Goal: Transaction & Acquisition: Purchase product/service

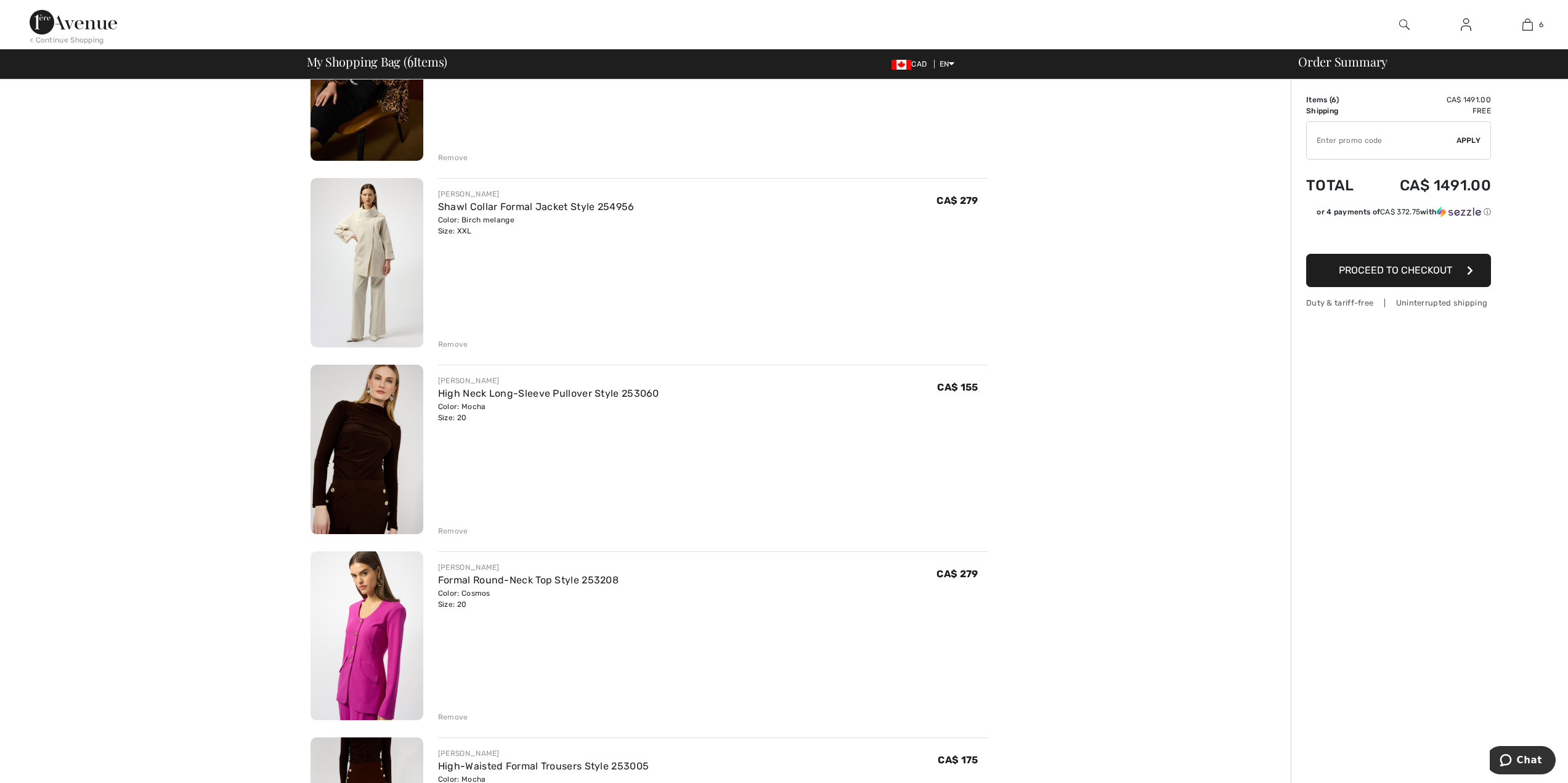
scroll to position [181, 0]
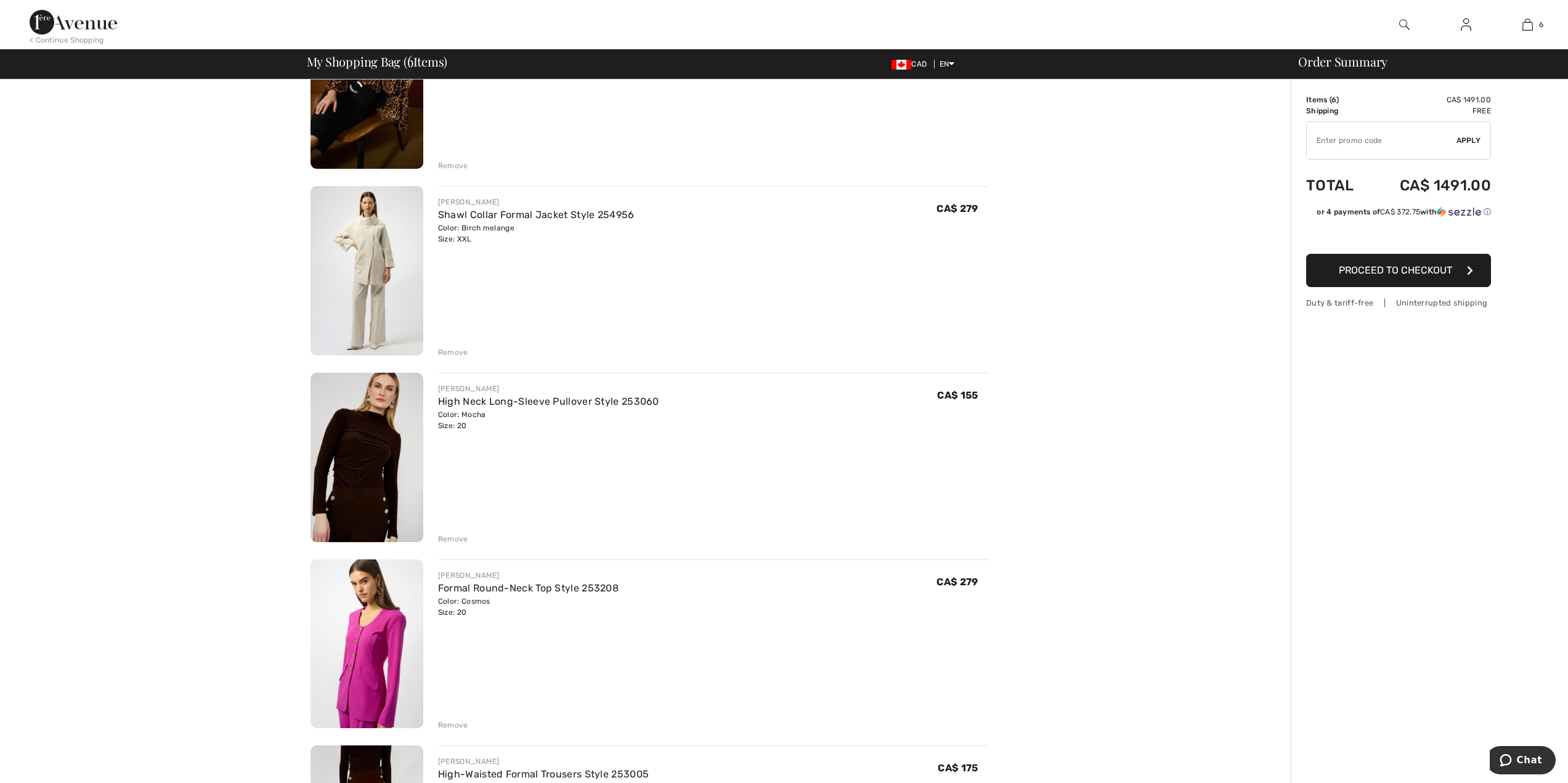
click at [456, 539] on div "Remove" at bounding box center [453, 539] width 30 height 11
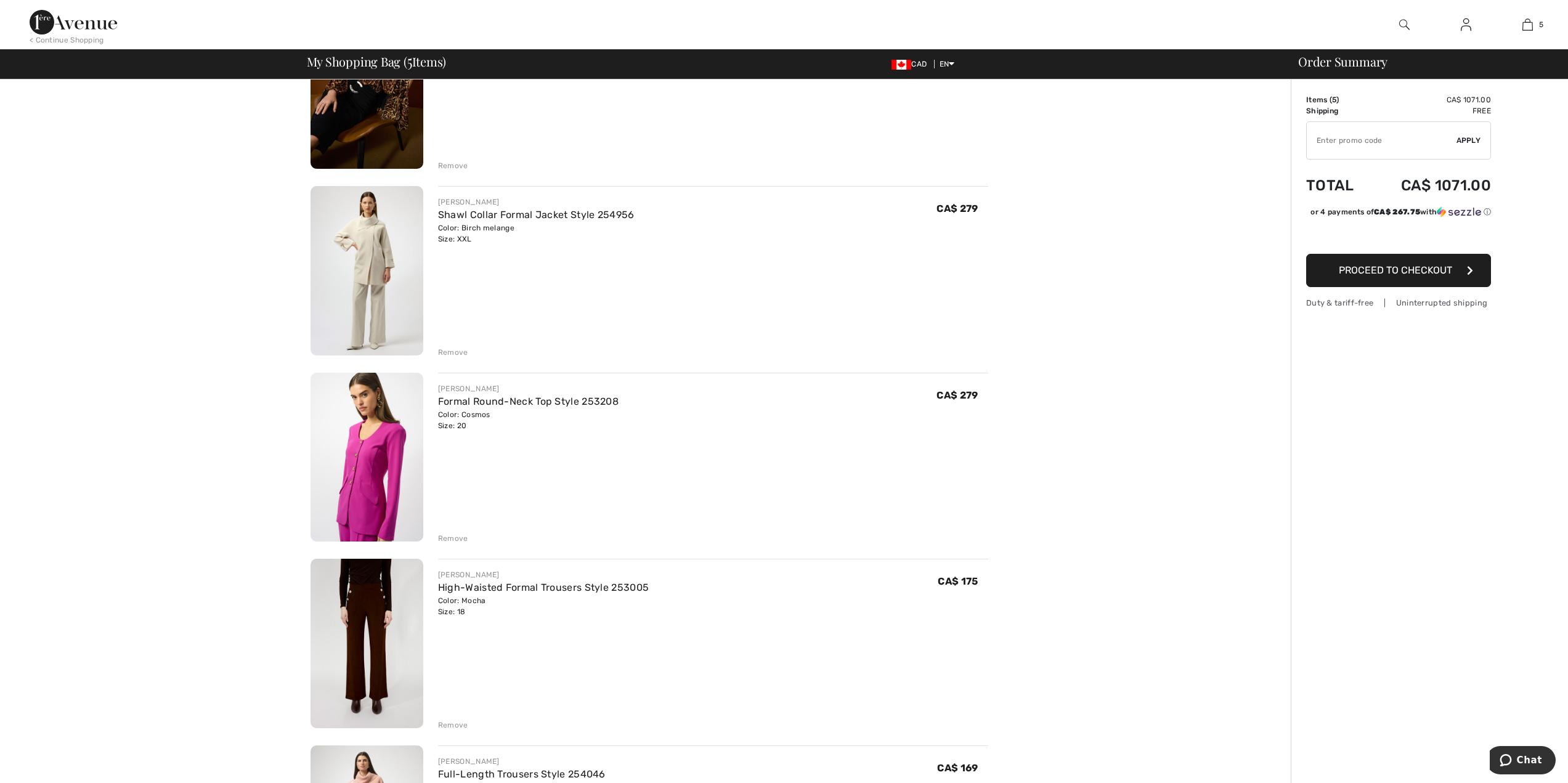
click at [460, 538] on div "Remove" at bounding box center [453, 538] width 30 height 11
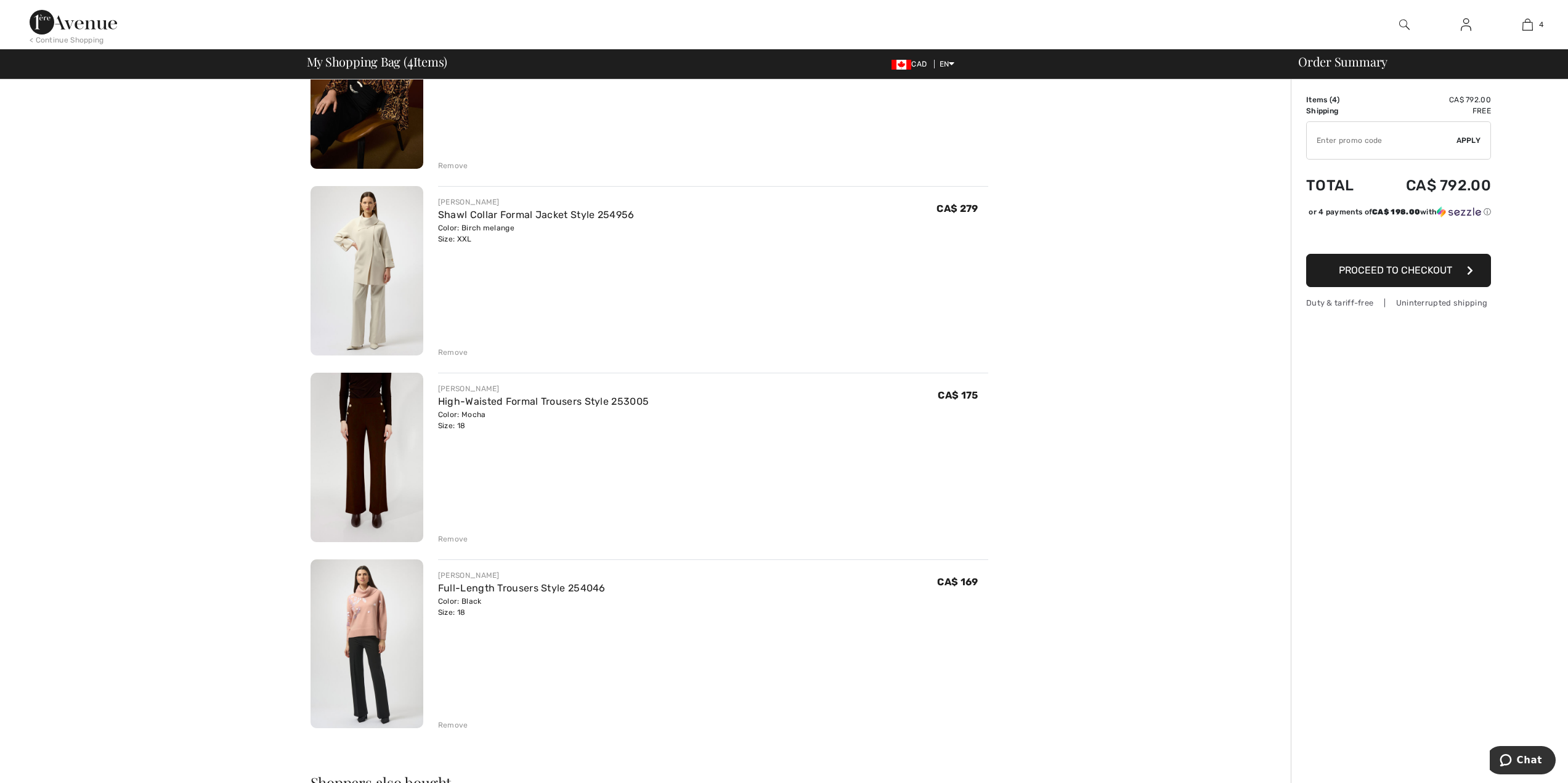
click at [466, 539] on div "Remove" at bounding box center [453, 539] width 30 height 11
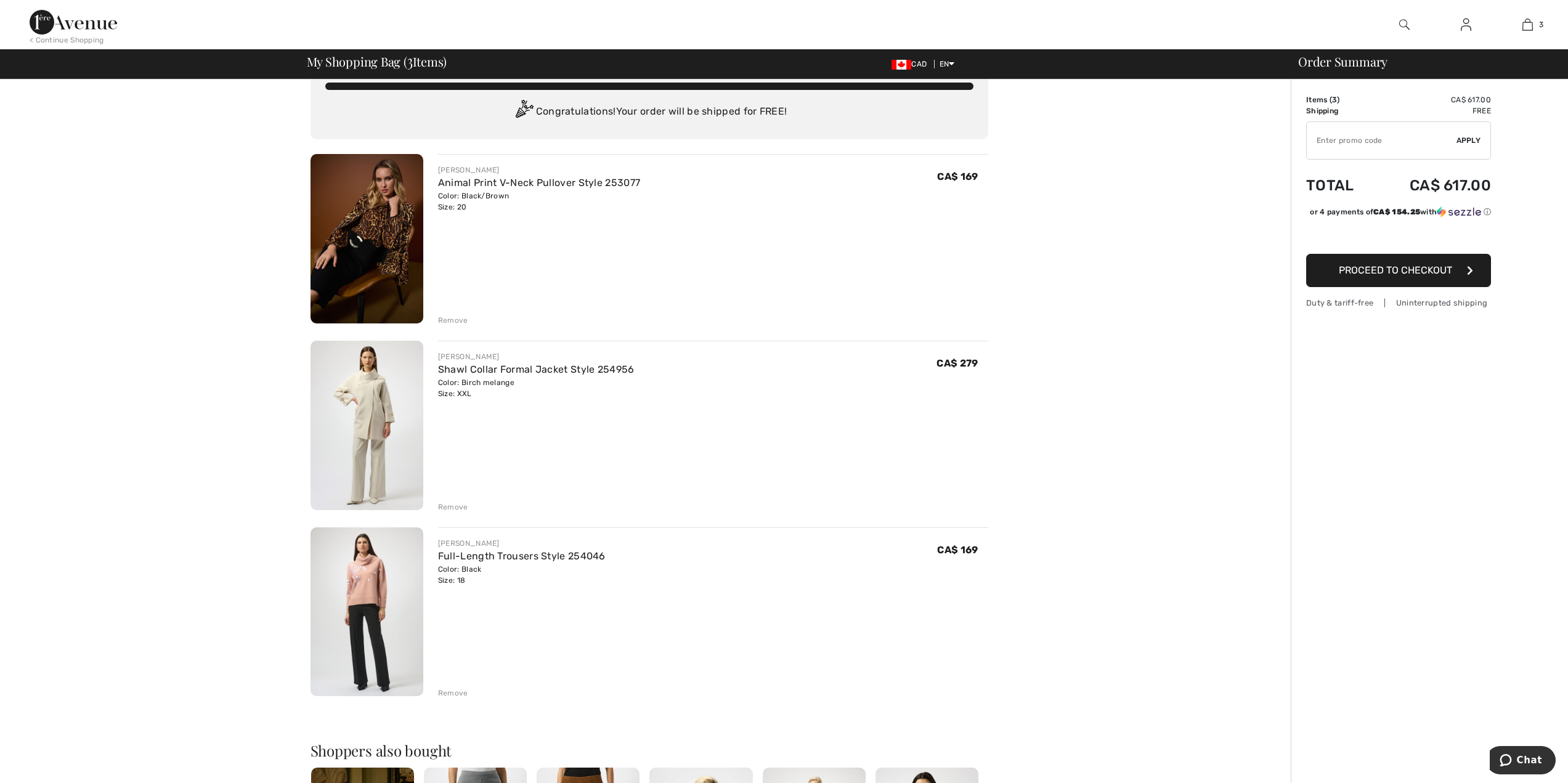
scroll to position [0, 0]
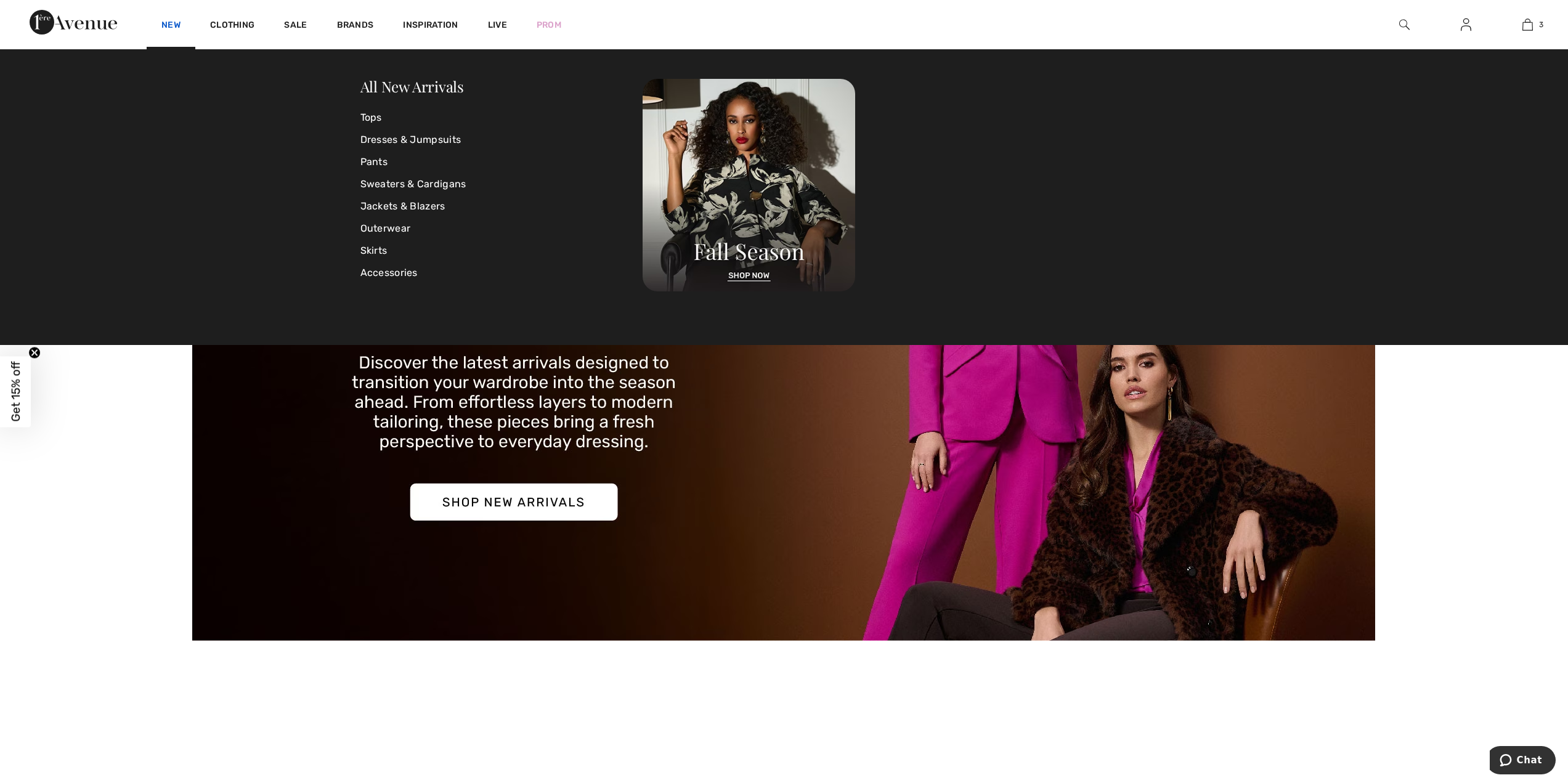
click at [176, 28] on link "New" at bounding box center [171, 26] width 19 height 13
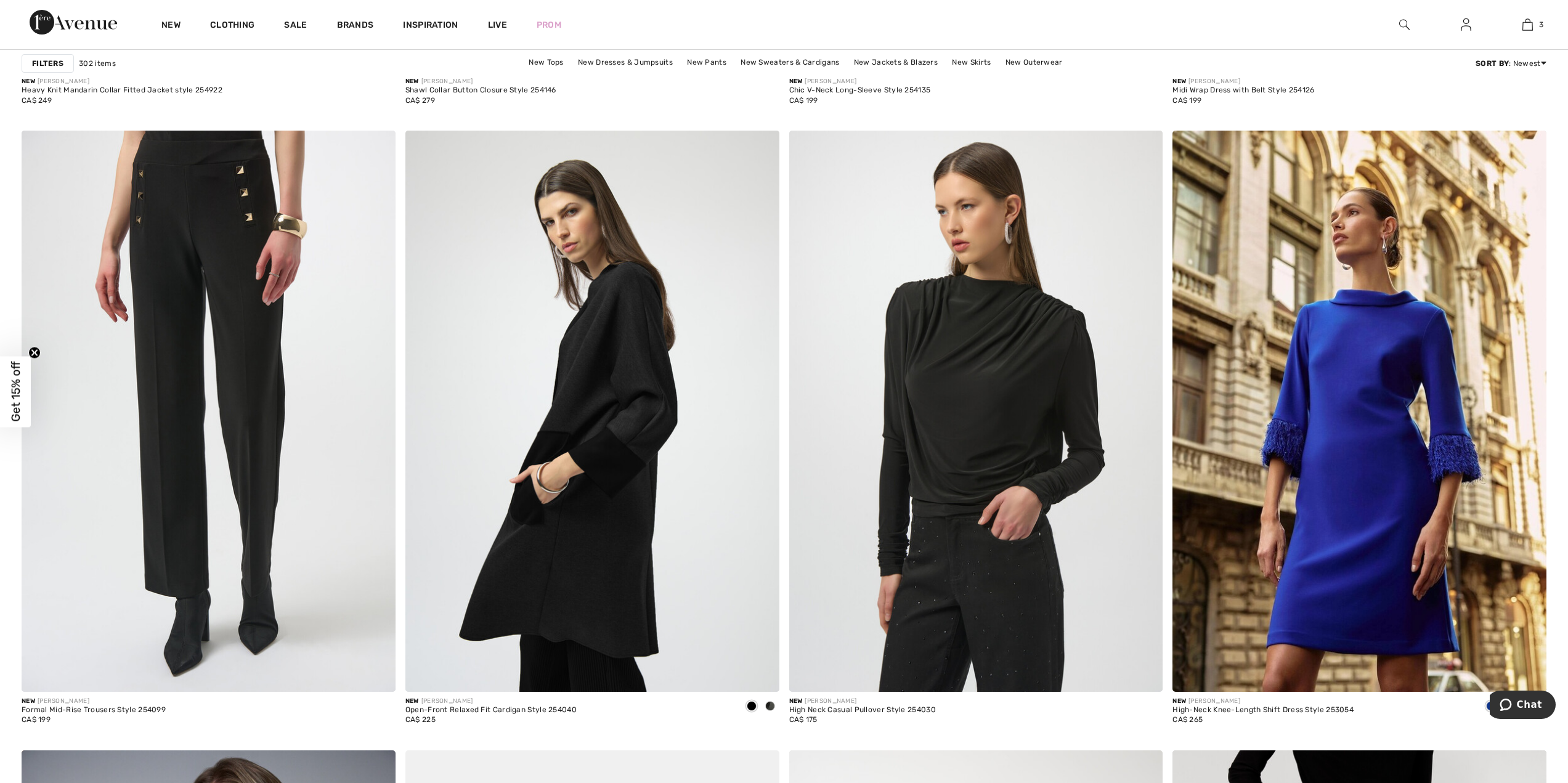
scroll to position [3402, 0]
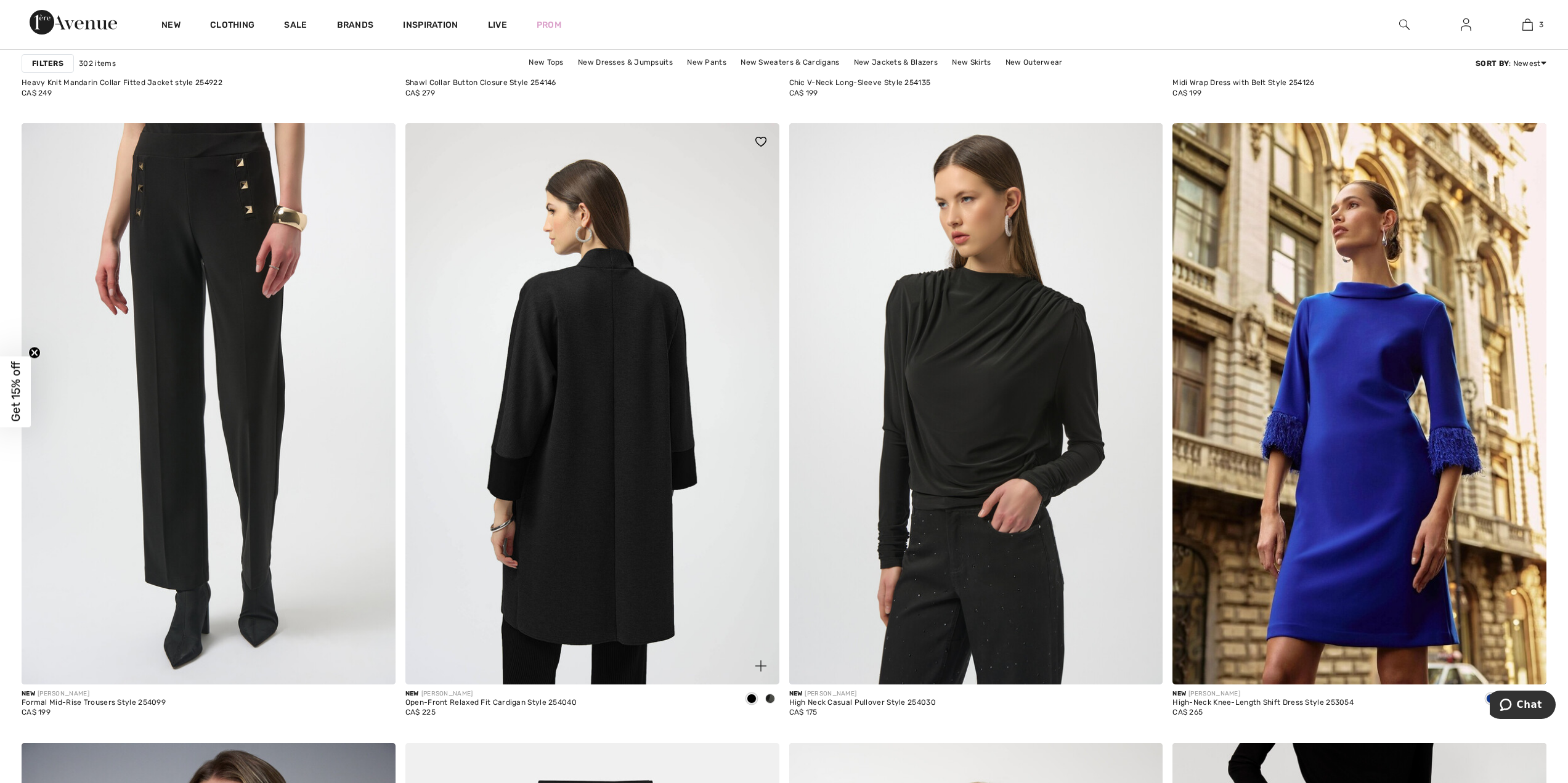
click at [607, 493] on img at bounding box center [592, 404] width 374 height 561
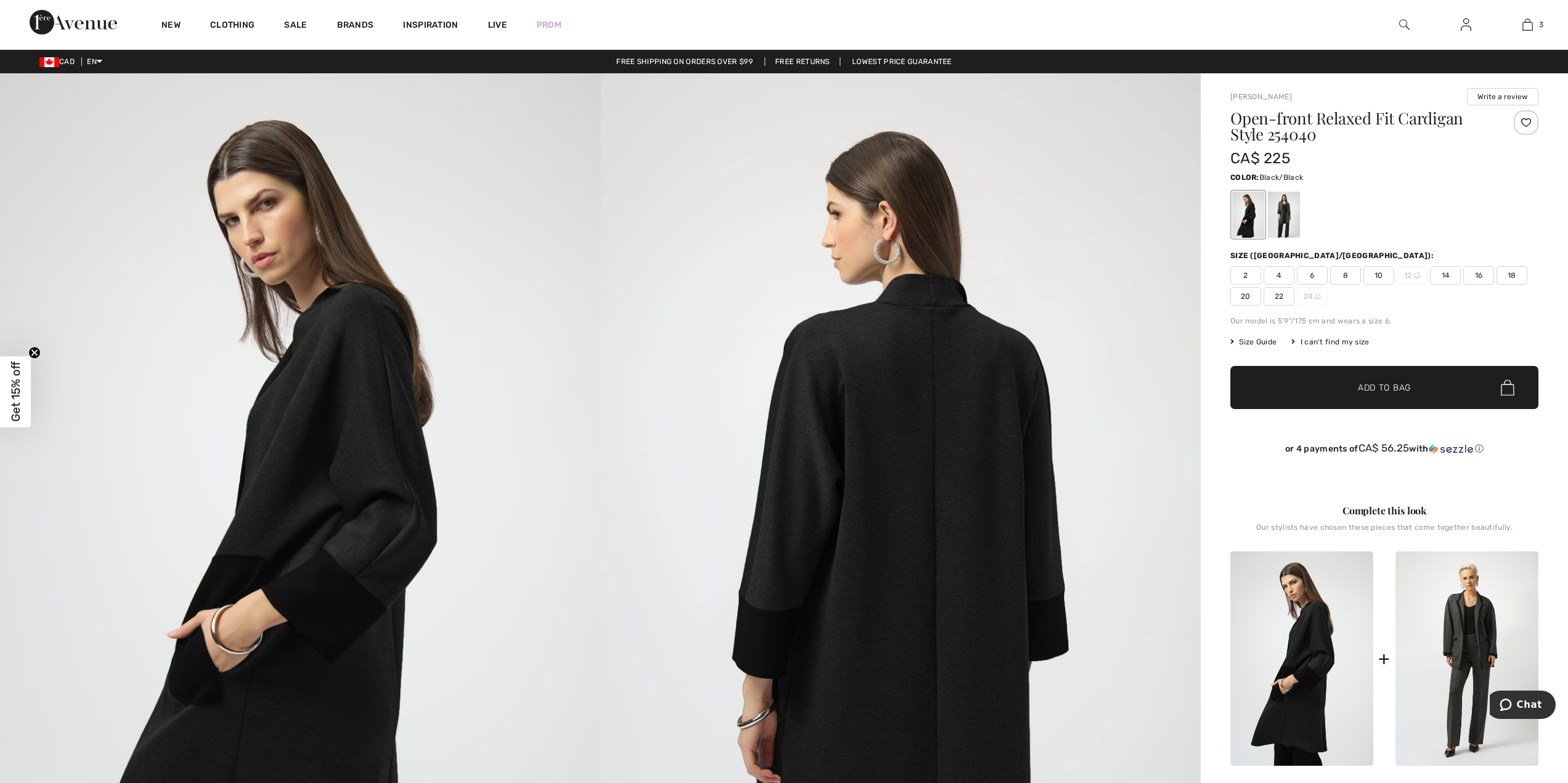
click at [300, 446] on img at bounding box center [300, 524] width 601 height 901
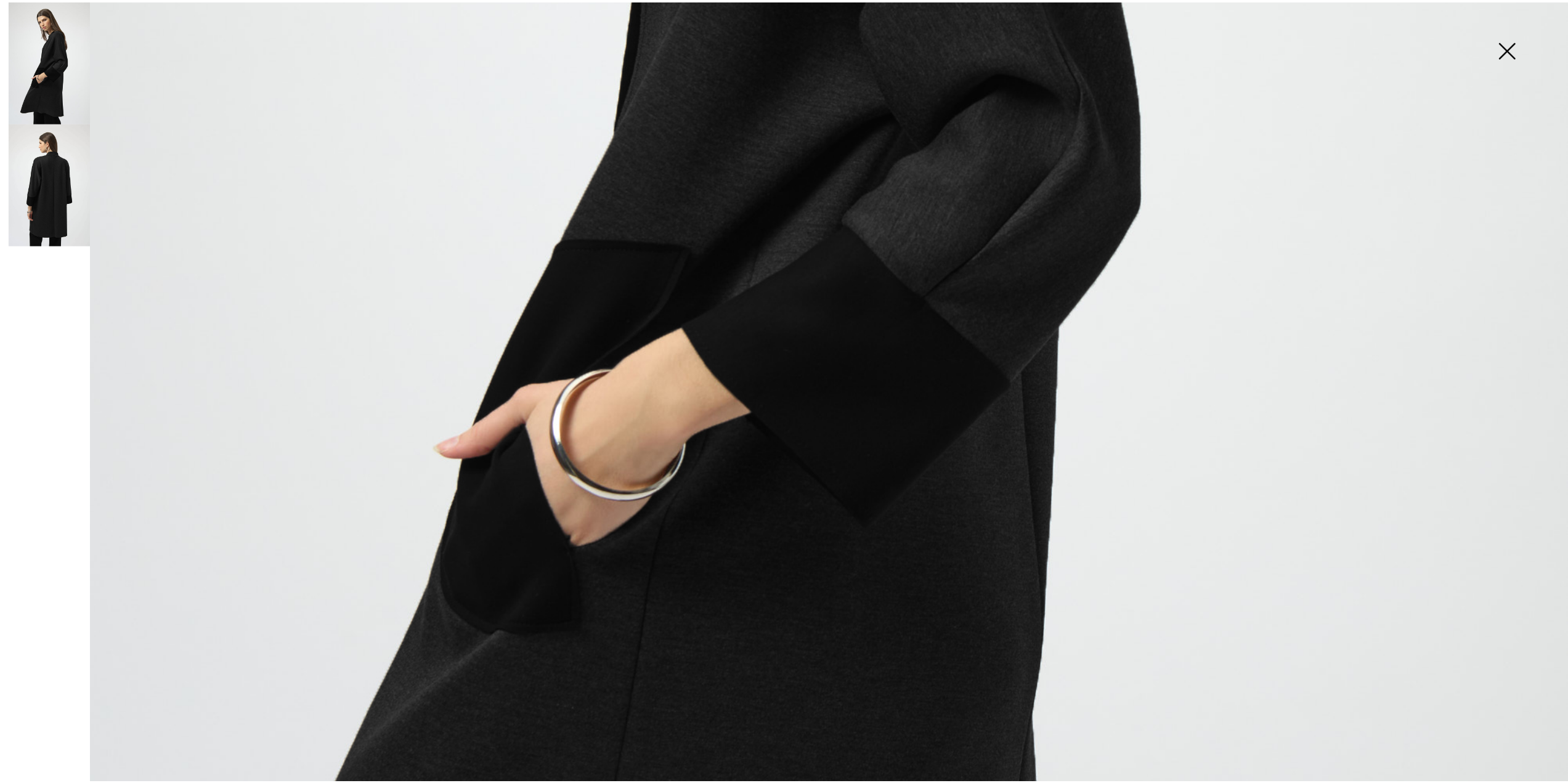
scroll to position [1032, 0]
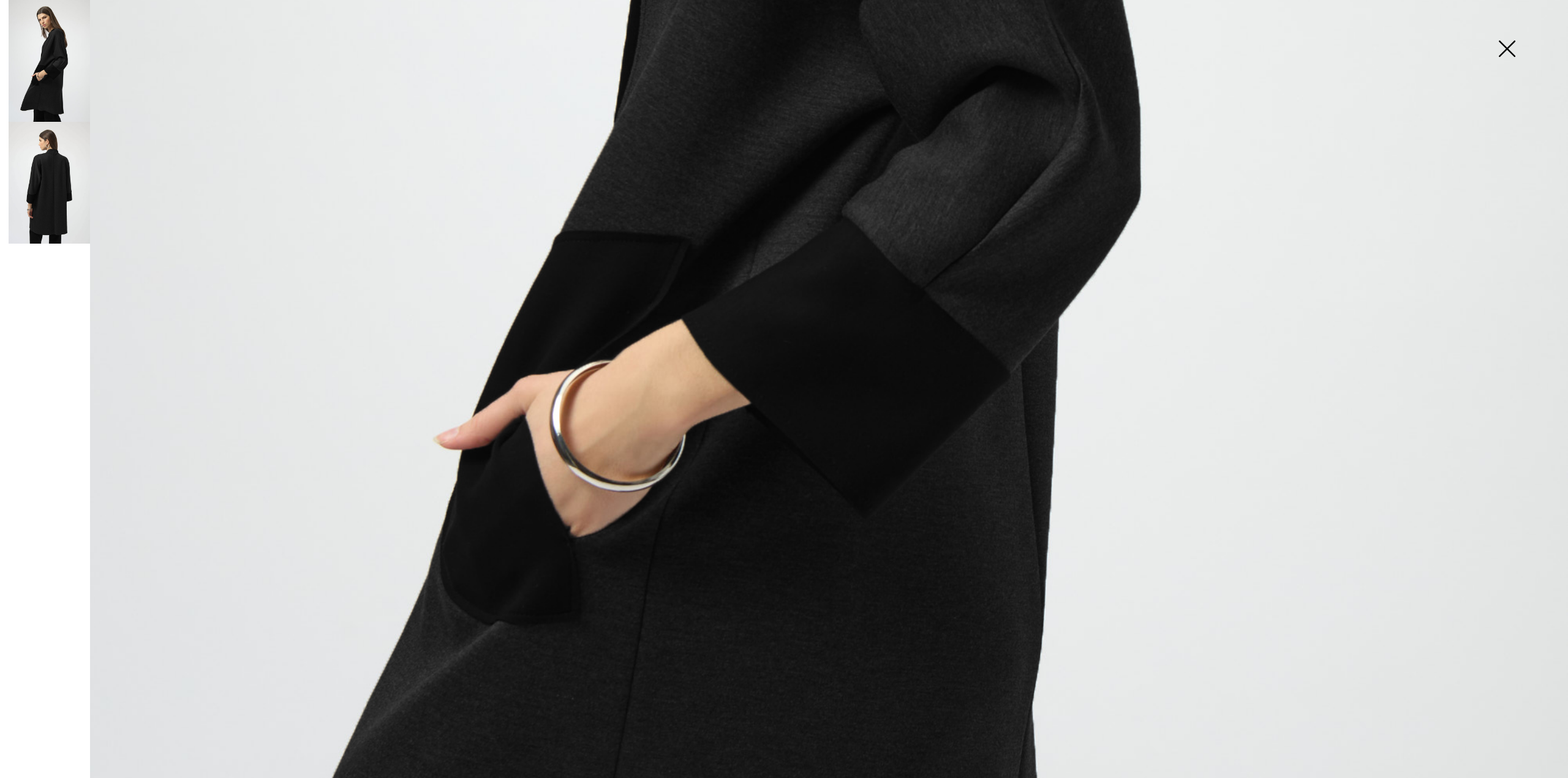
click at [1508, 51] on img at bounding box center [1506, 50] width 61 height 63
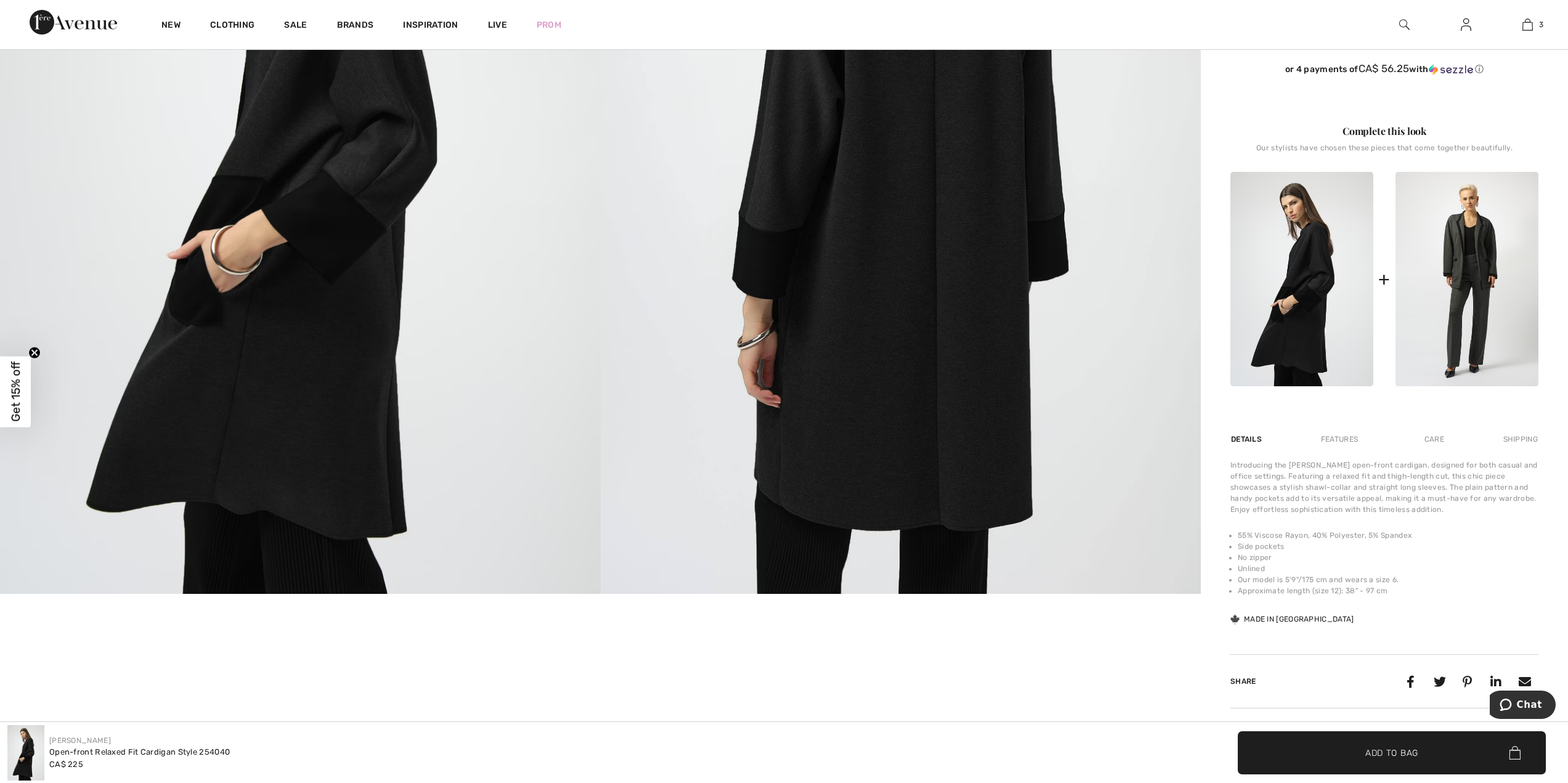
scroll to position [345, 0]
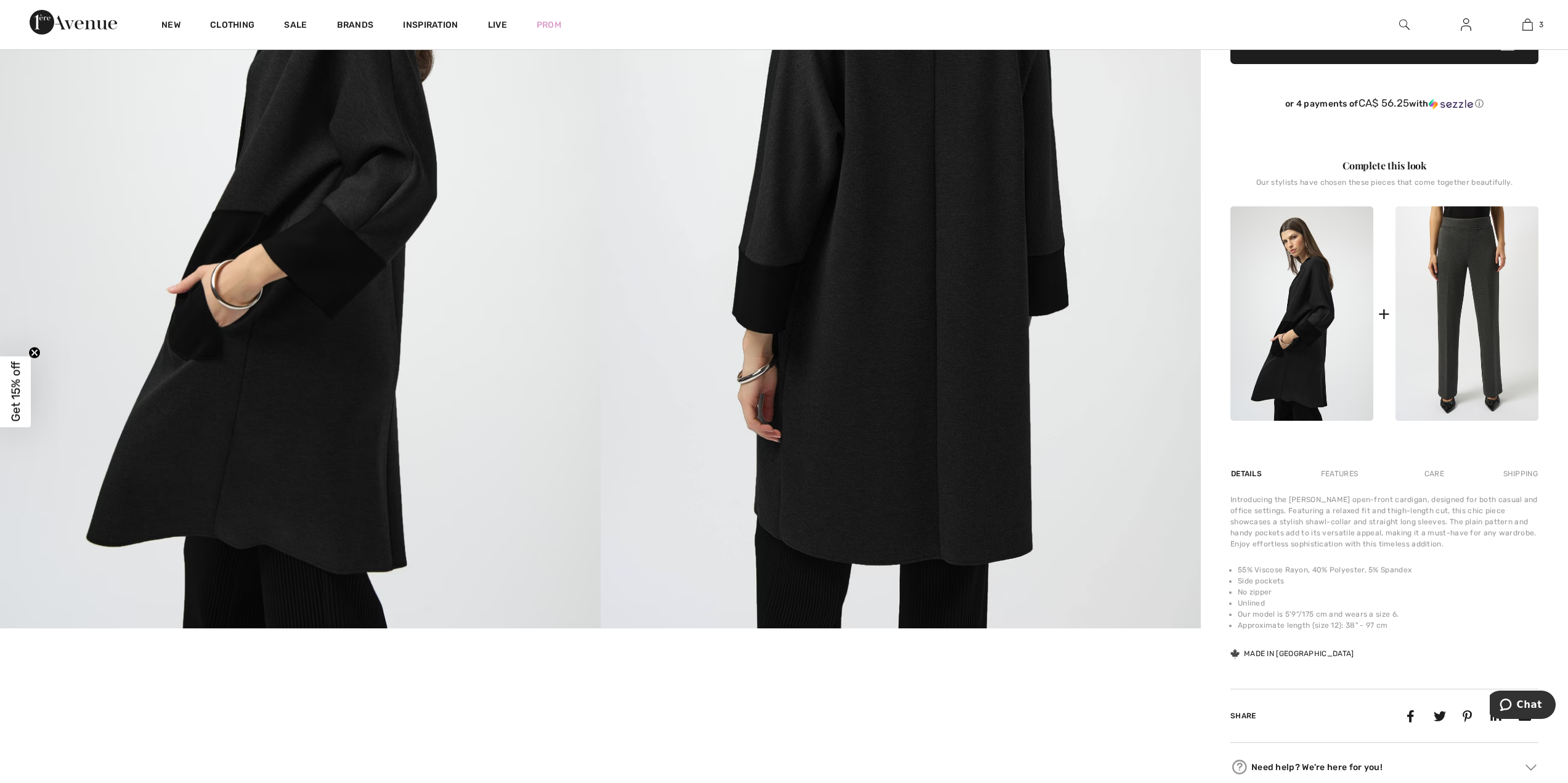
click at [1486, 301] on img at bounding box center [1467, 314] width 143 height 214
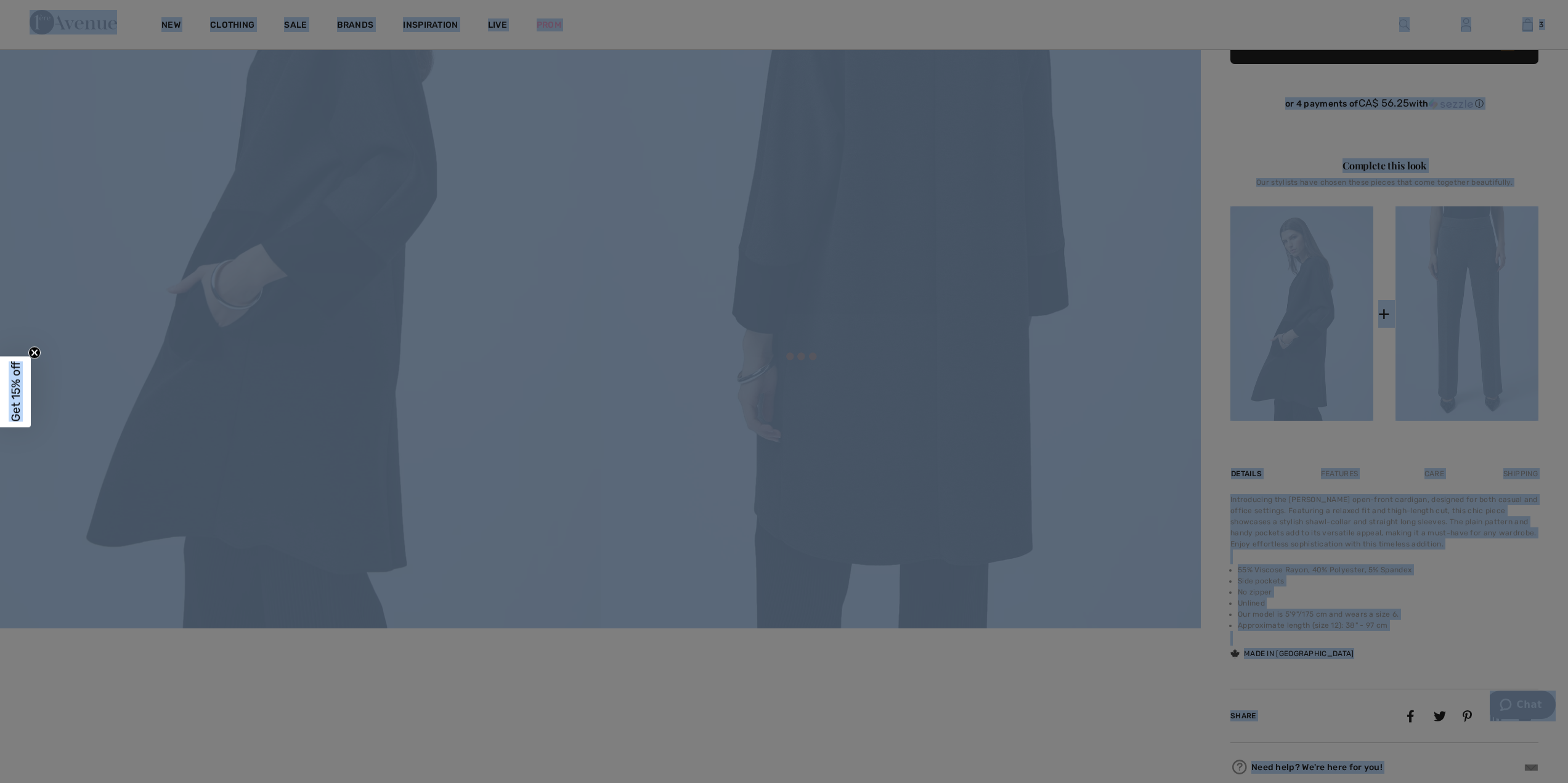
click at [1485, 301] on div at bounding box center [784, 391] width 1568 height 783
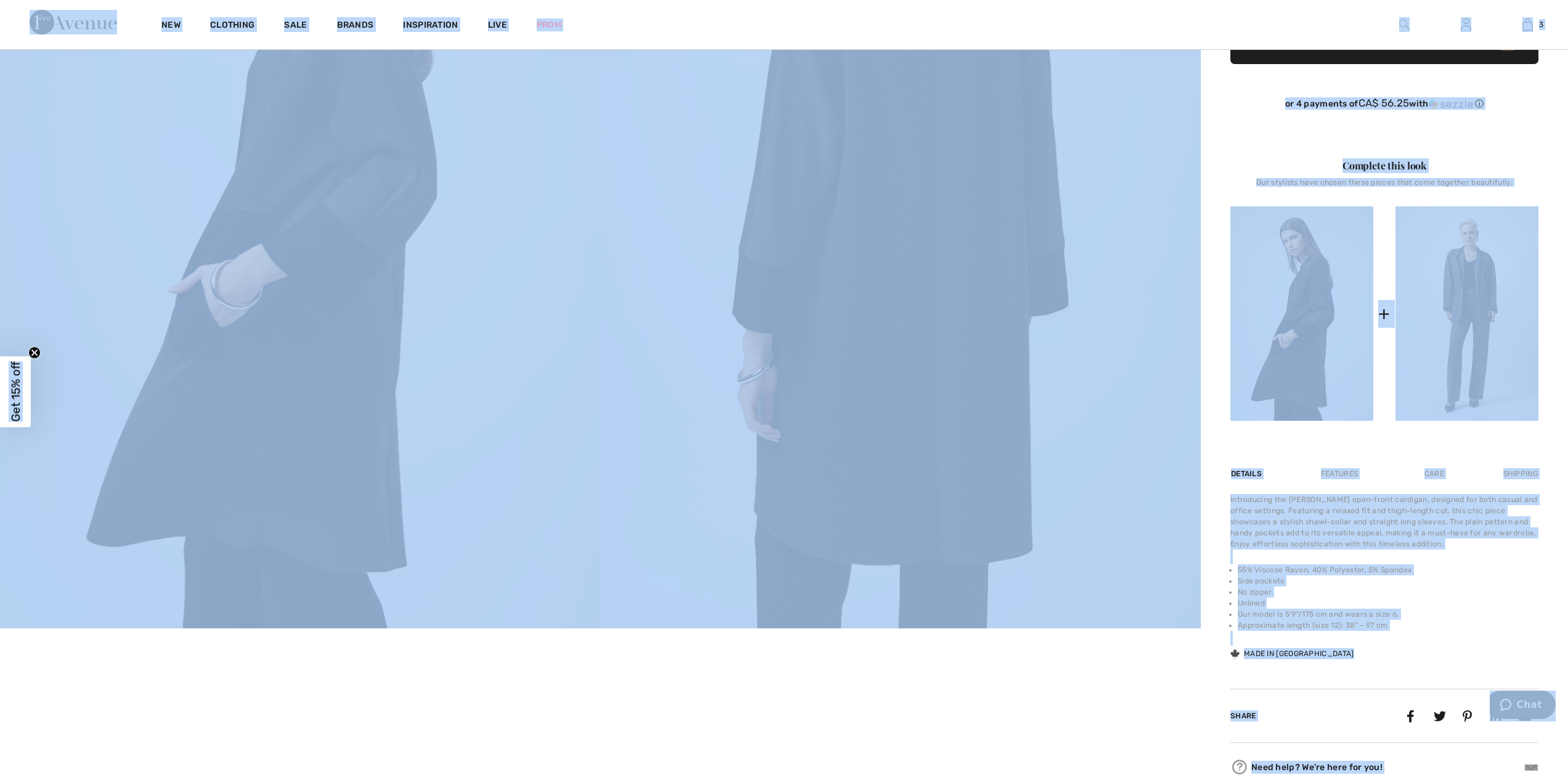
click at [1485, 301] on img at bounding box center [1467, 314] width 143 height 214
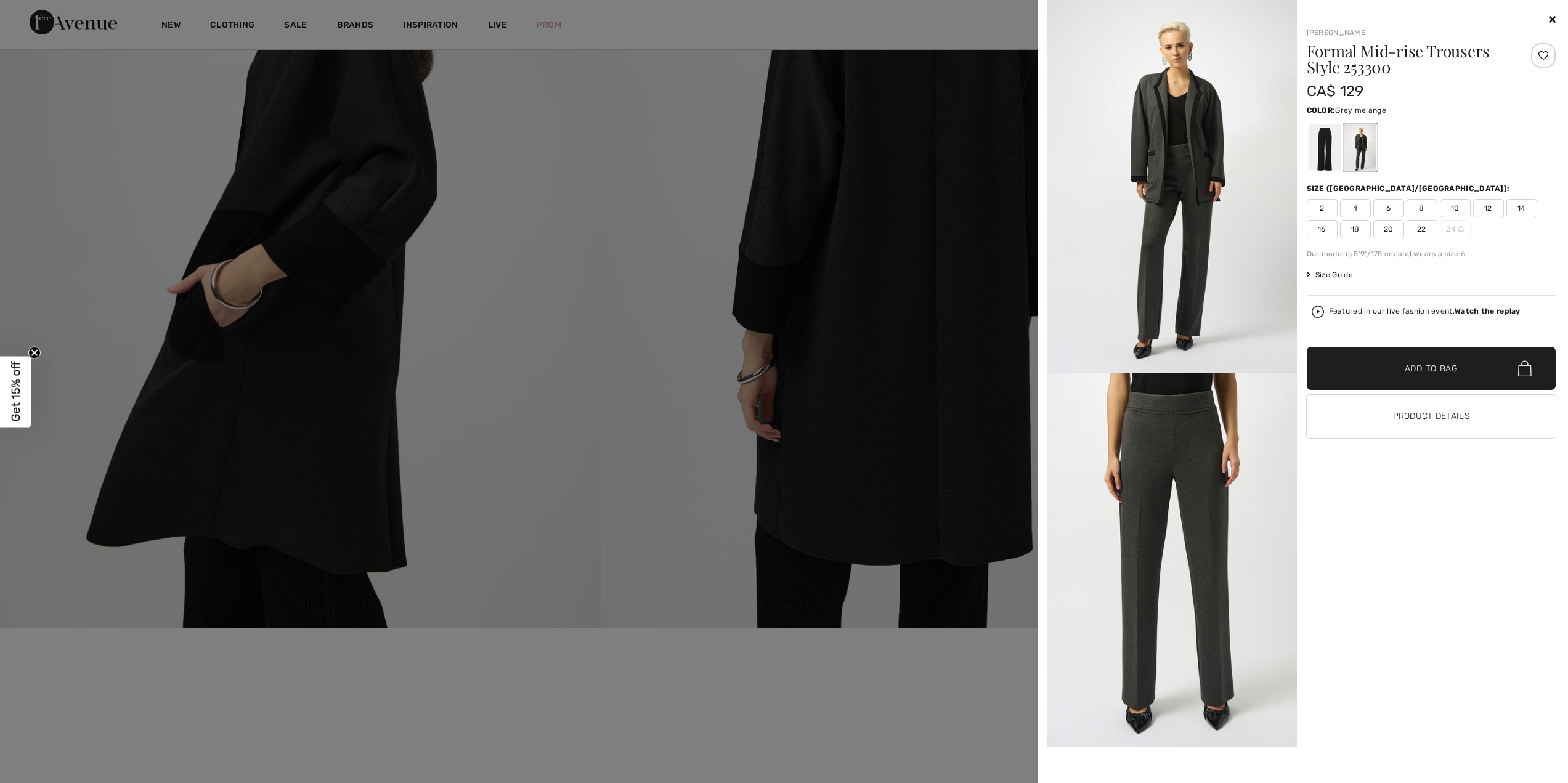
click at [1352, 231] on span "18" at bounding box center [1356, 229] width 31 height 18
click at [1397, 366] on span "✔ Added to Bag" at bounding box center [1413, 369] width 75 height 13
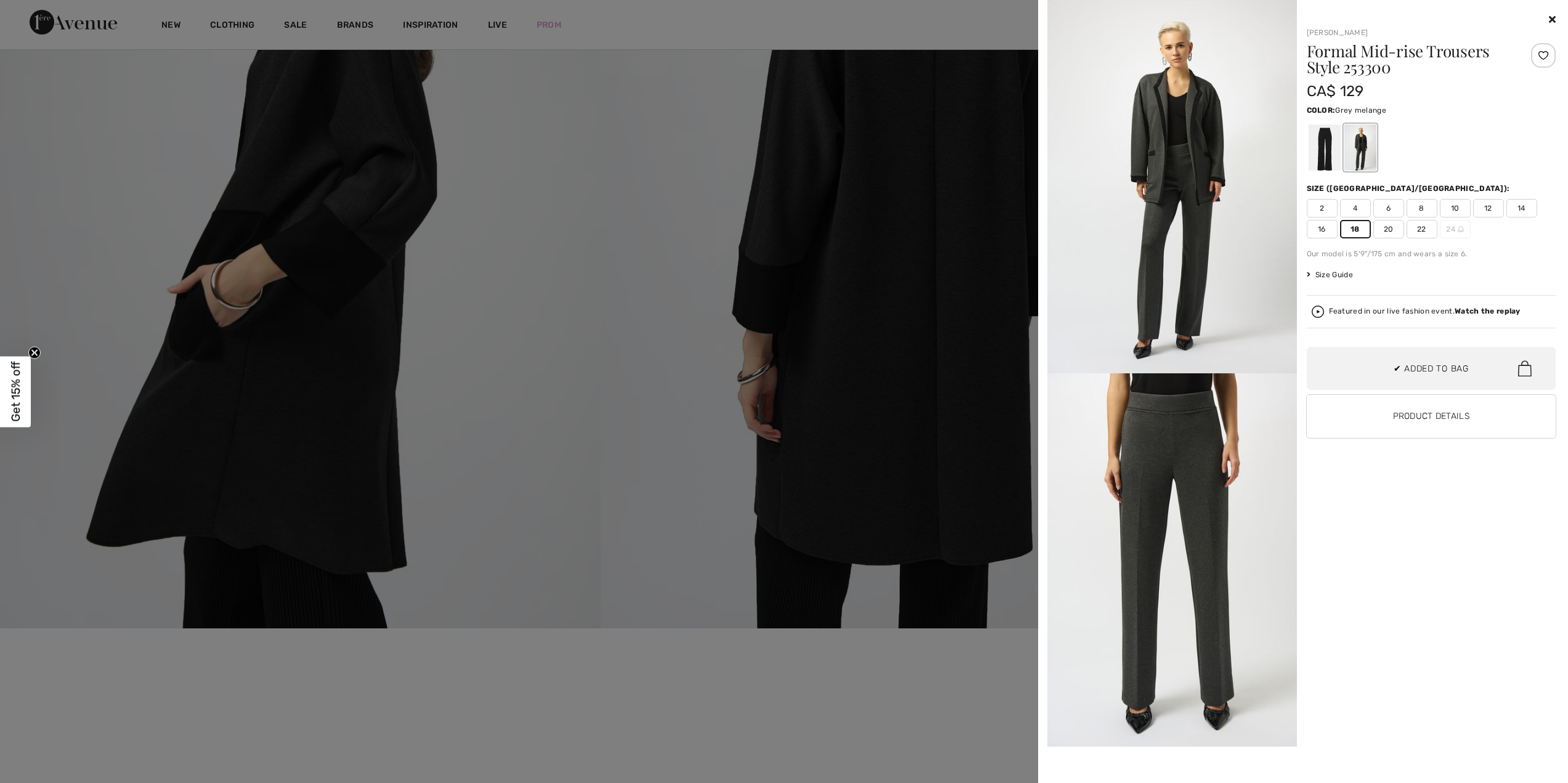
scroll to position [230, 0]
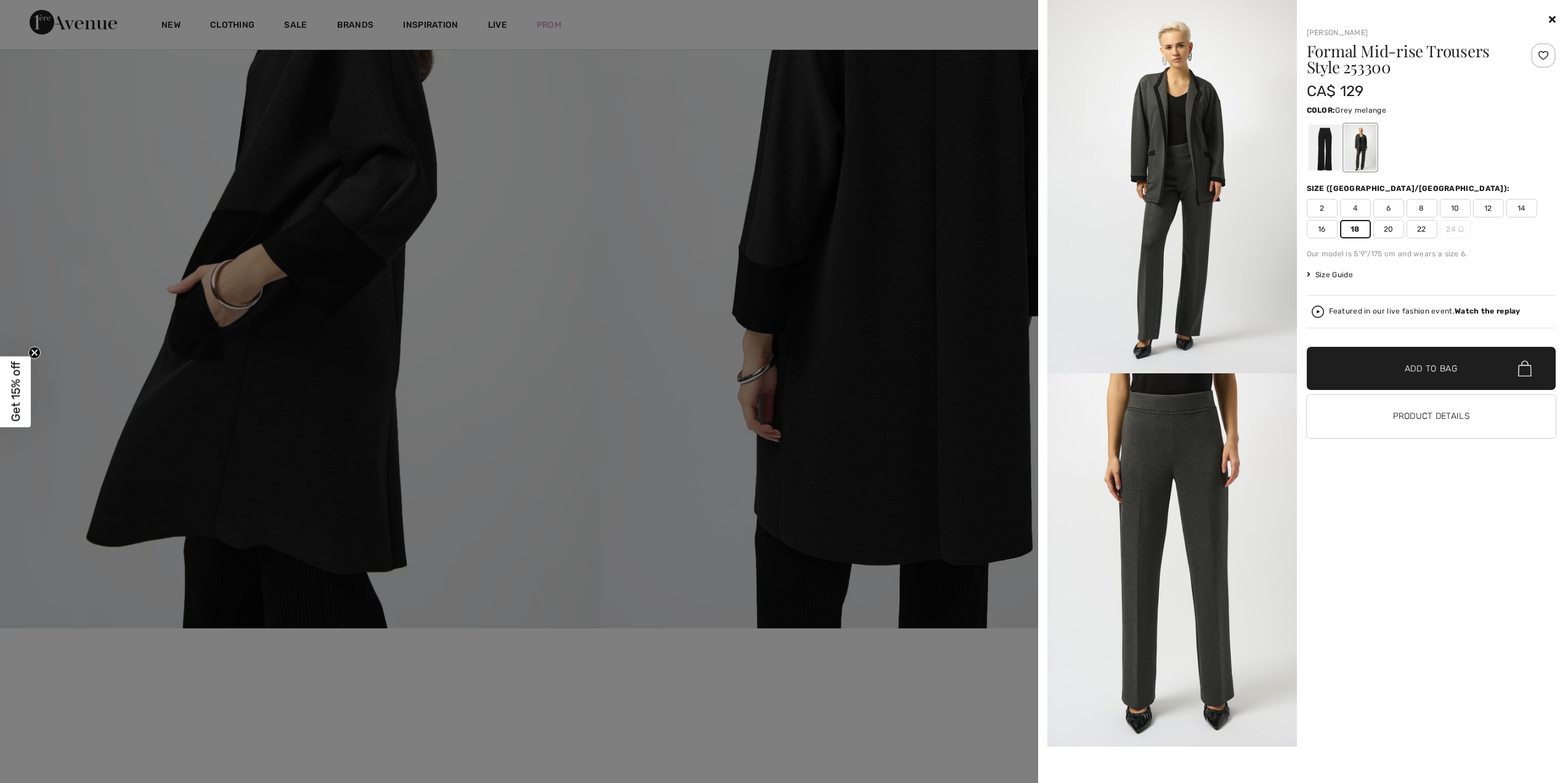
click at [1397, 366] on span "✔ Added to Bag" at bounding box center [1413, 369] width 75 height 13
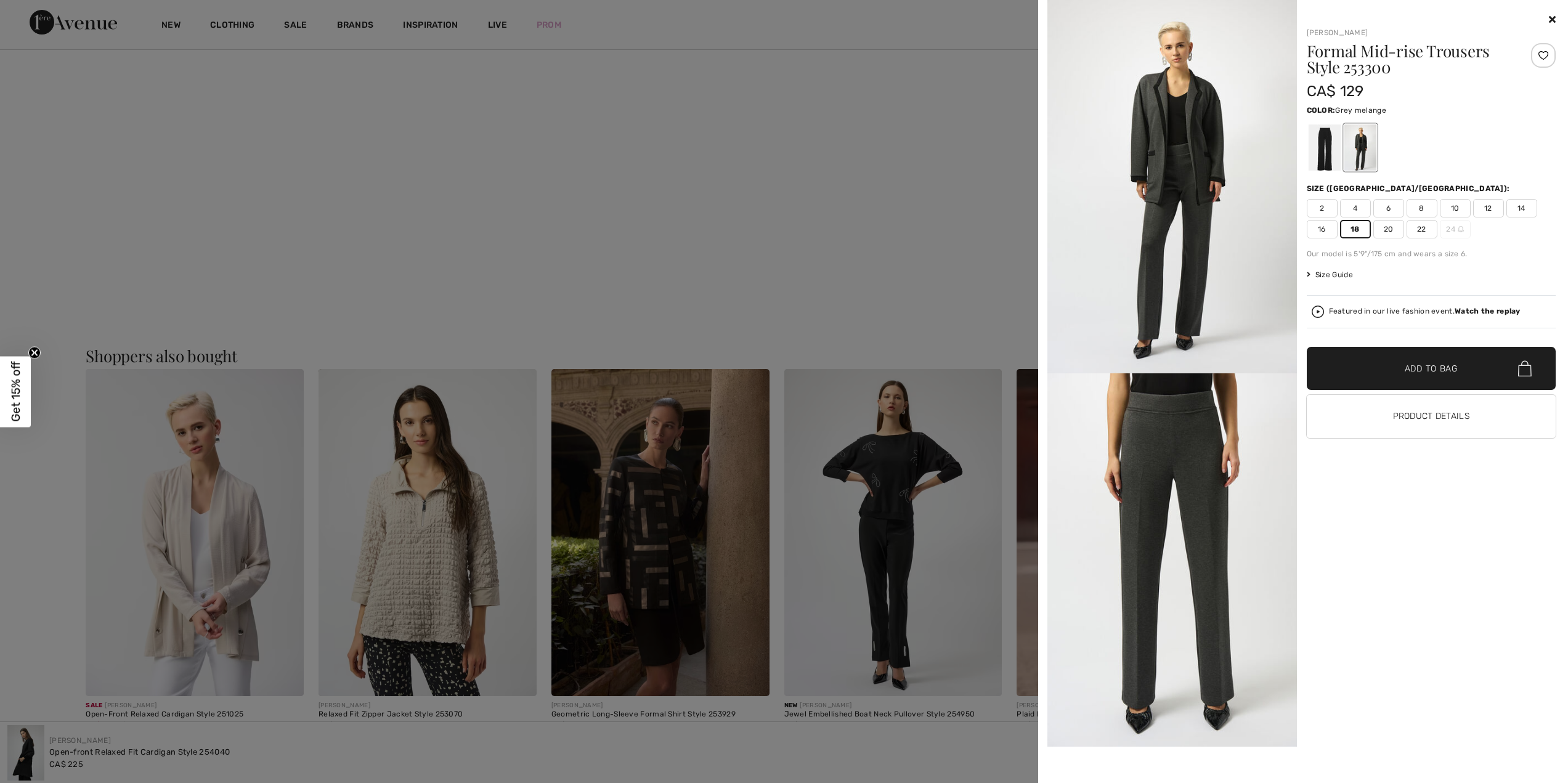
scroll to position [1283, 0]
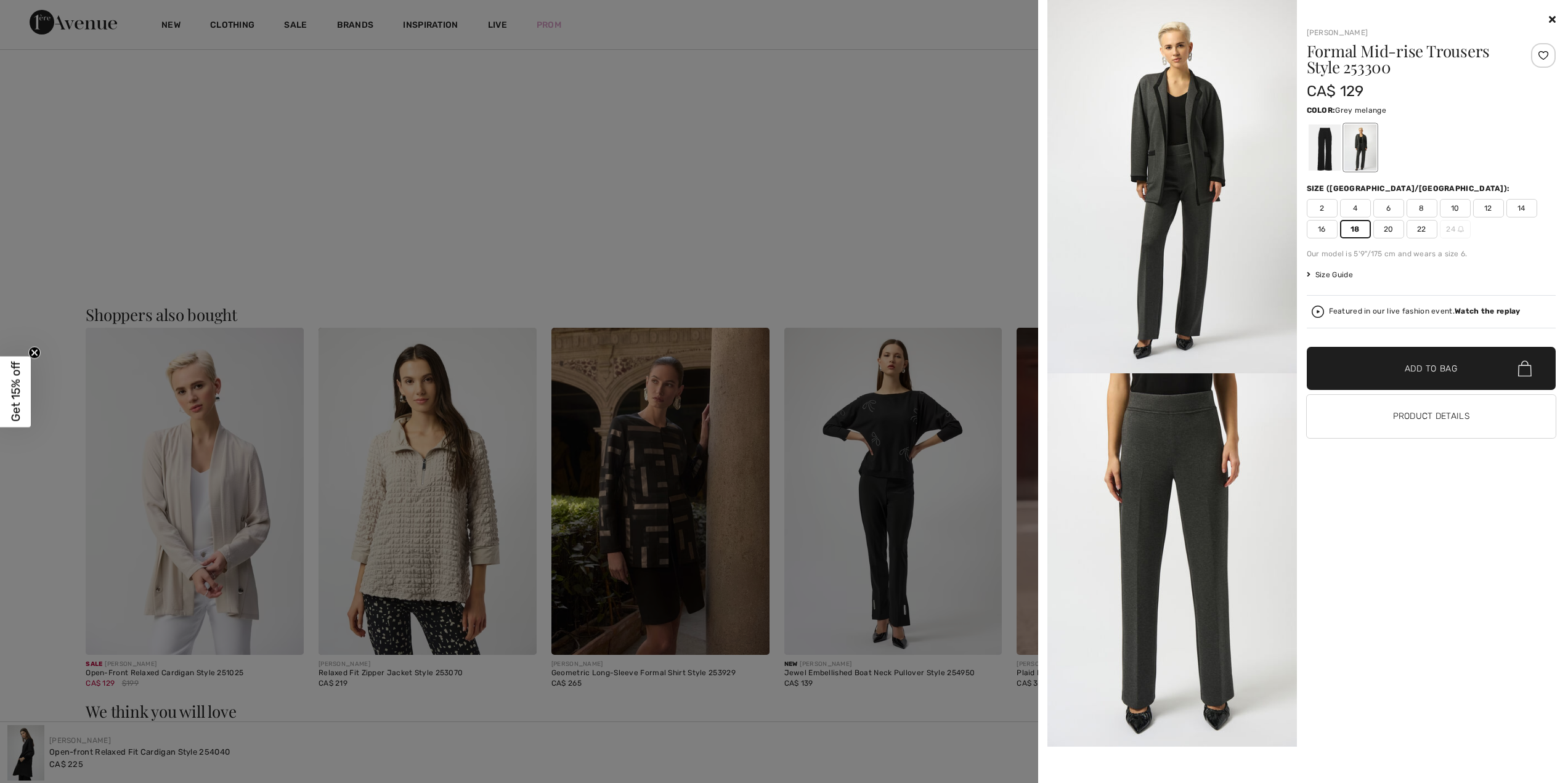
click at [863, 729] on div at bounding box center [784, 391] width 1568 height 783
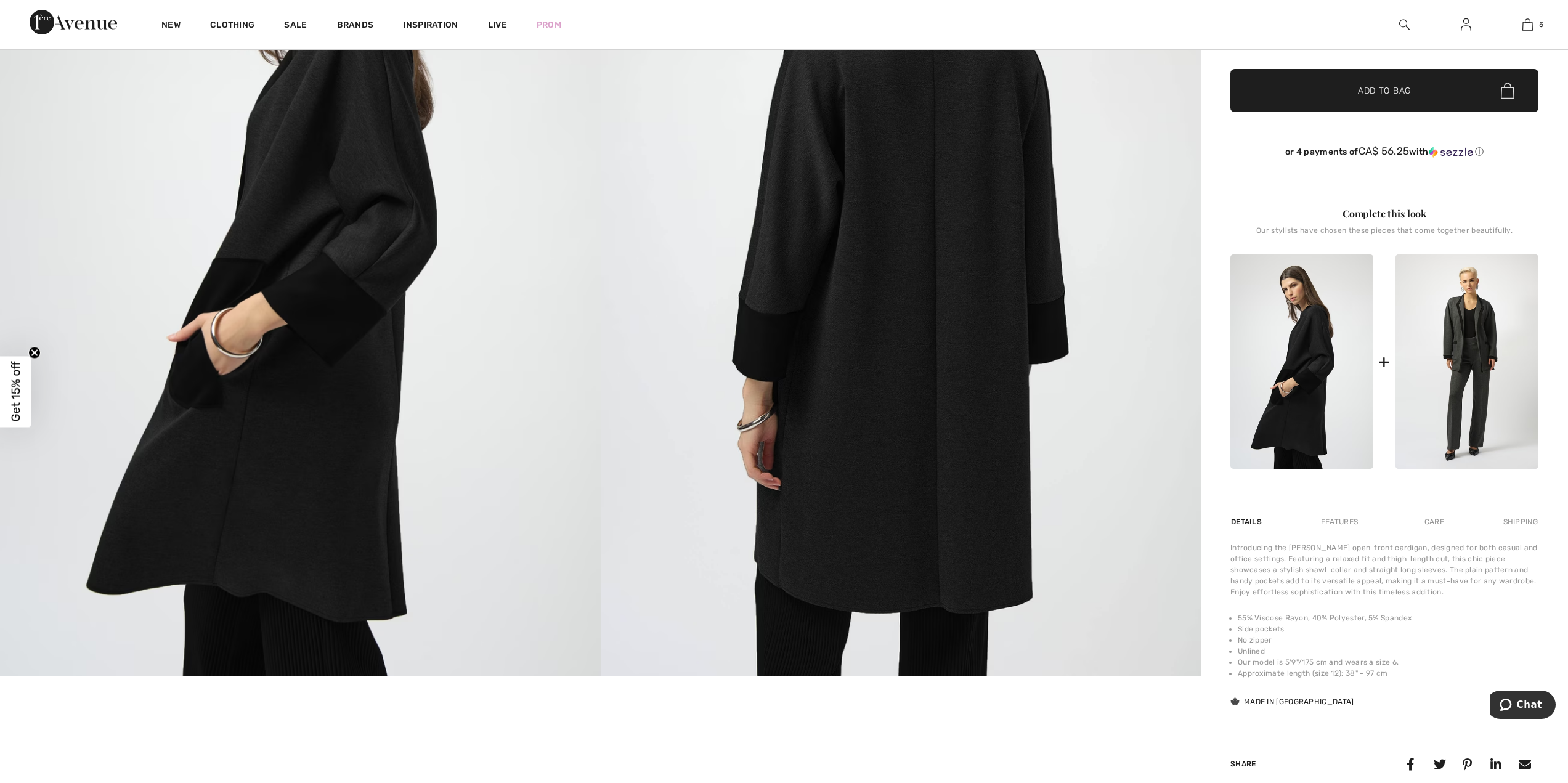
scroll to position [297, 0]
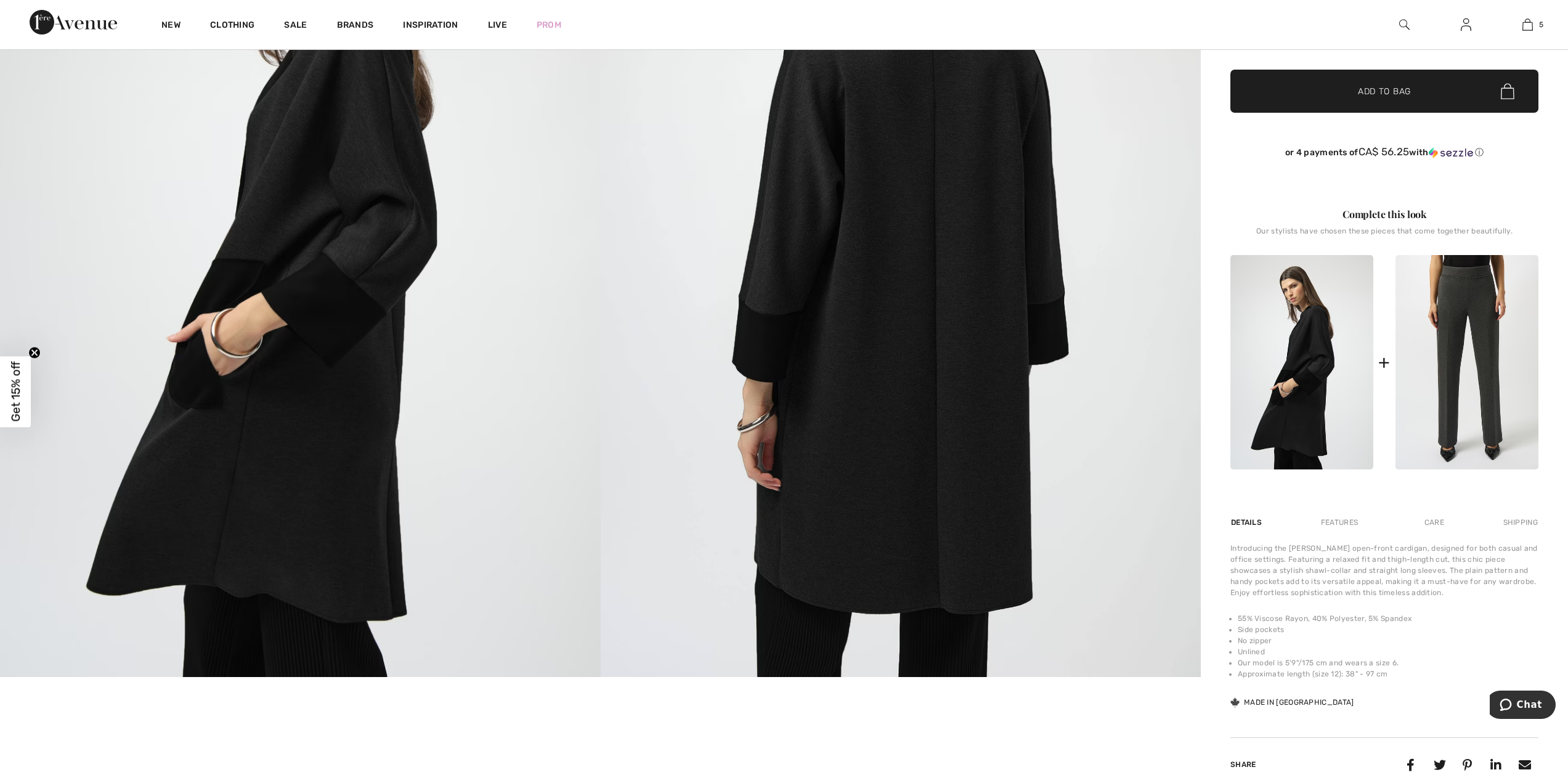
click at [1465, 334] on img at bounding box center [1467, 362] width 143 height 214
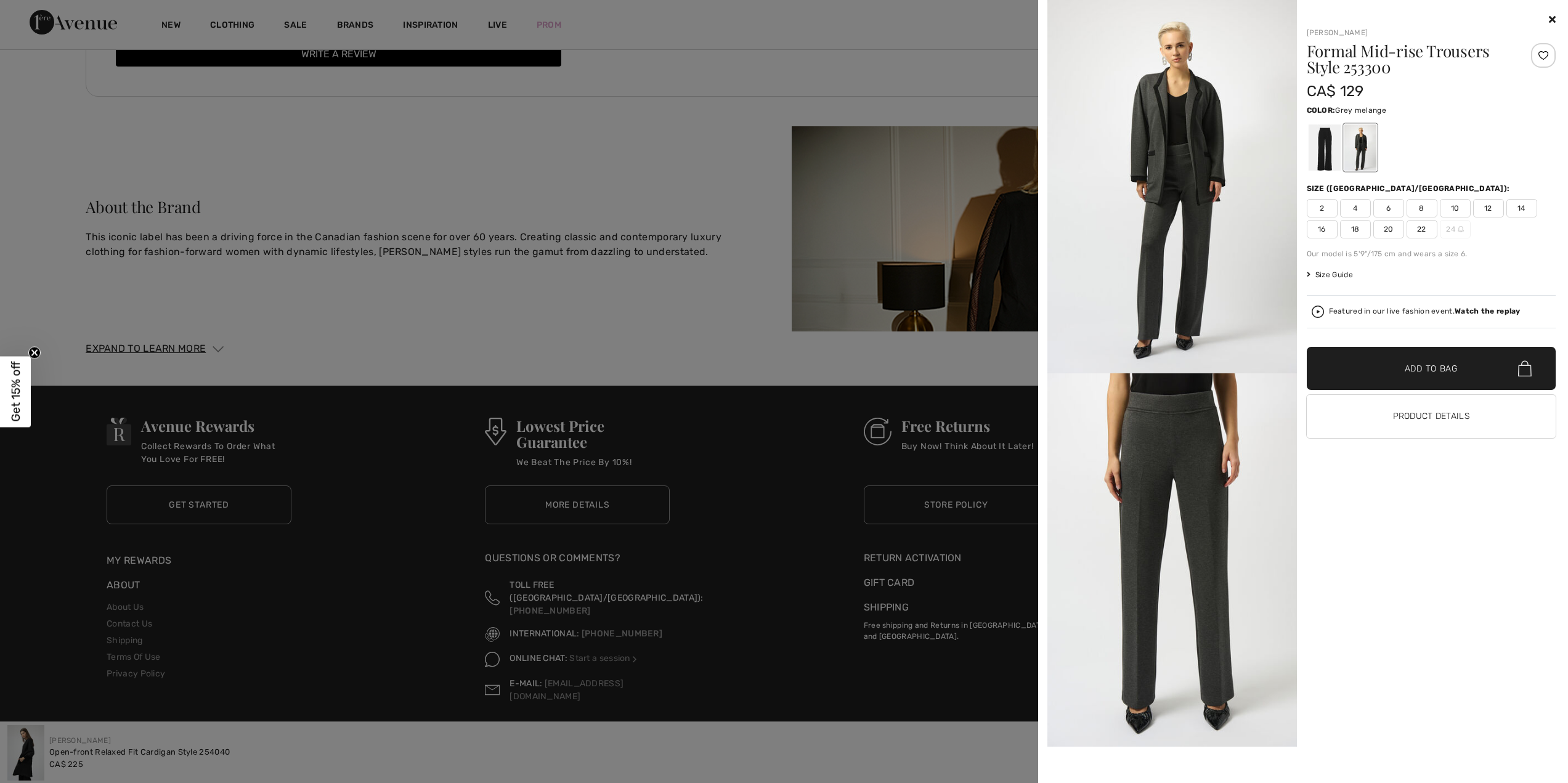
scroll to position [2486, 0]
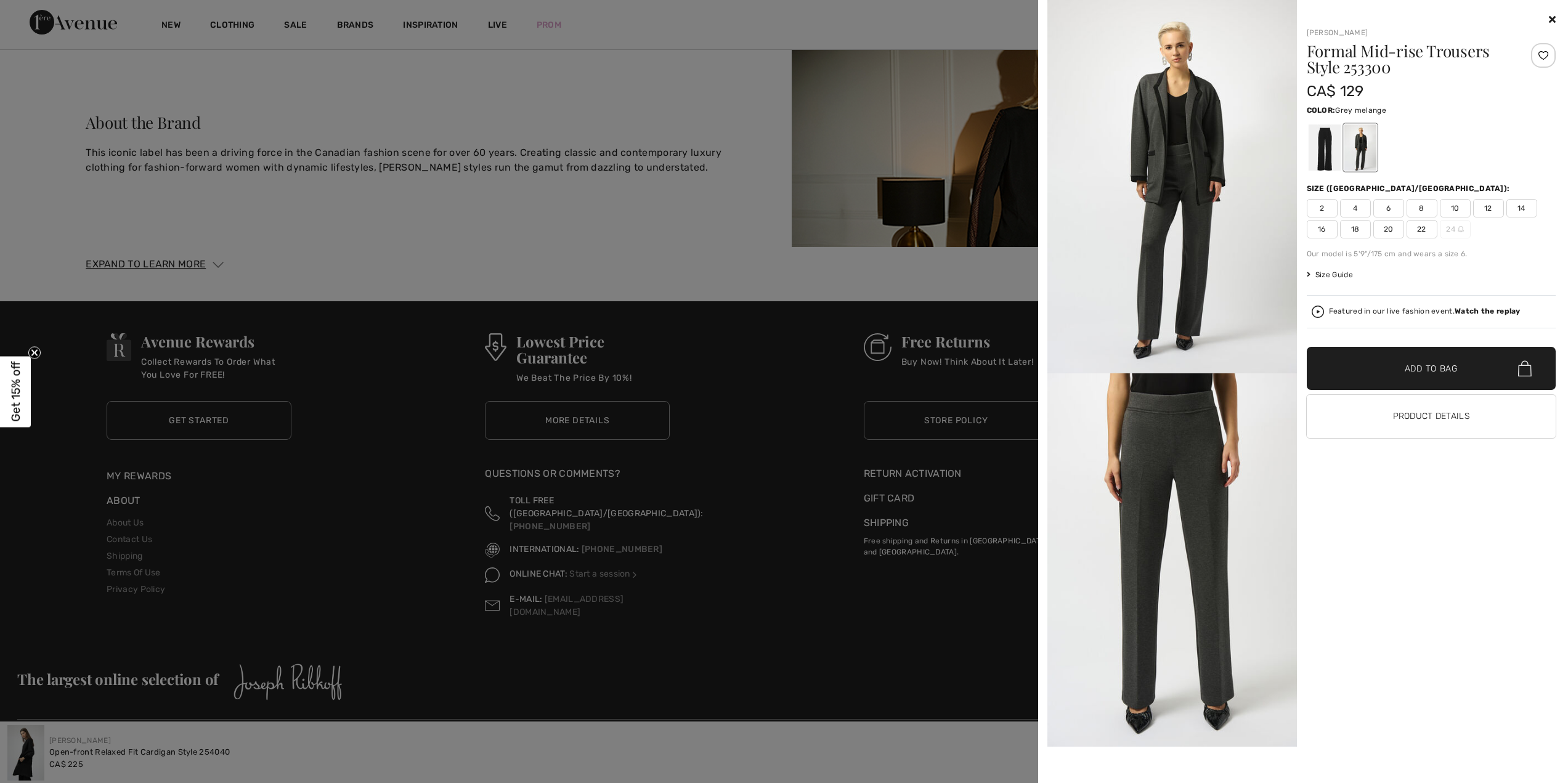
click at [1173, 130] on img at bounding box center [1173, 187] width 249 height 374
click at [1173, 130] on img at bounding box center [1173, 187] width 249 height 374
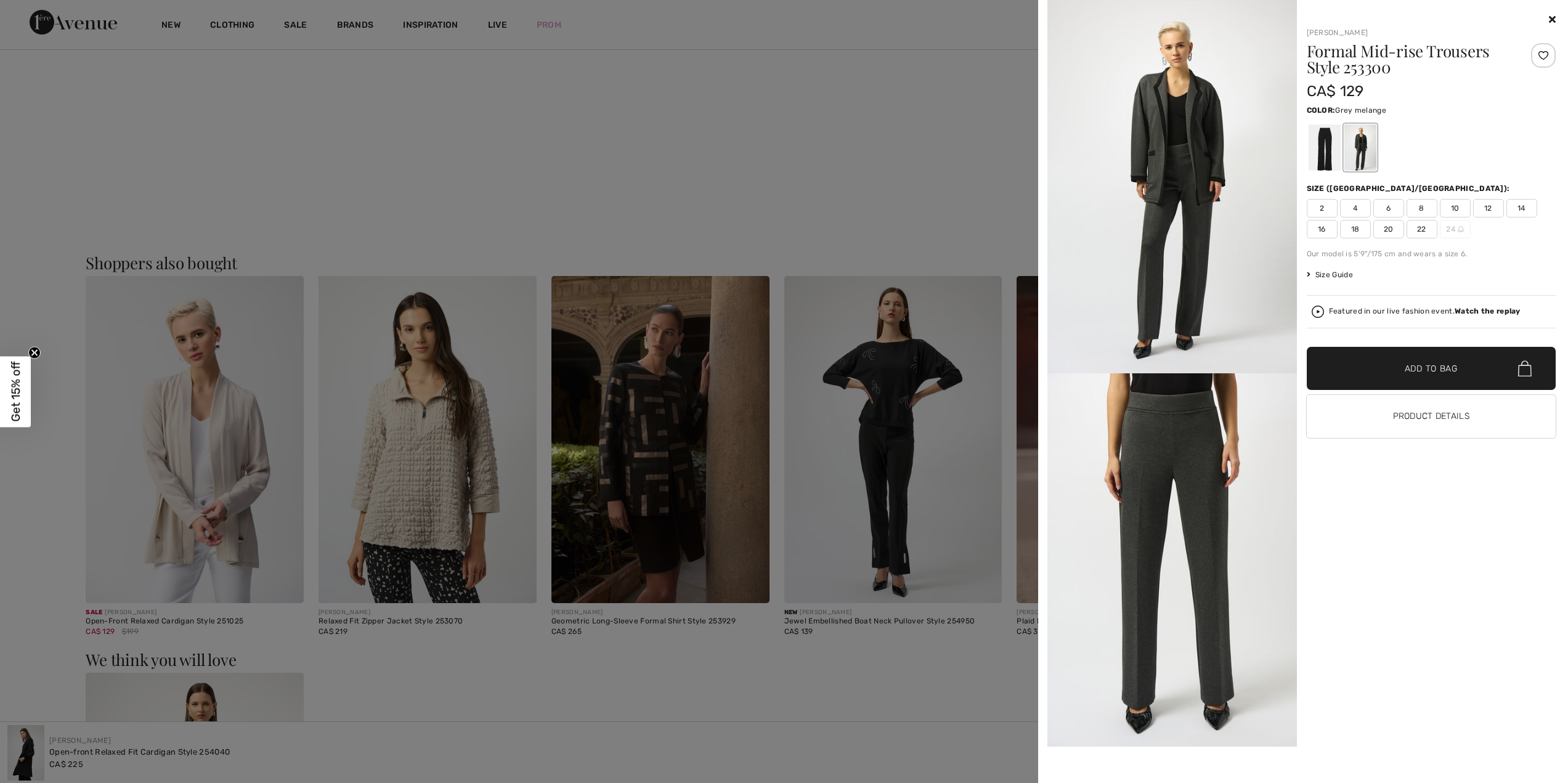
scroll to position [1303, 0]
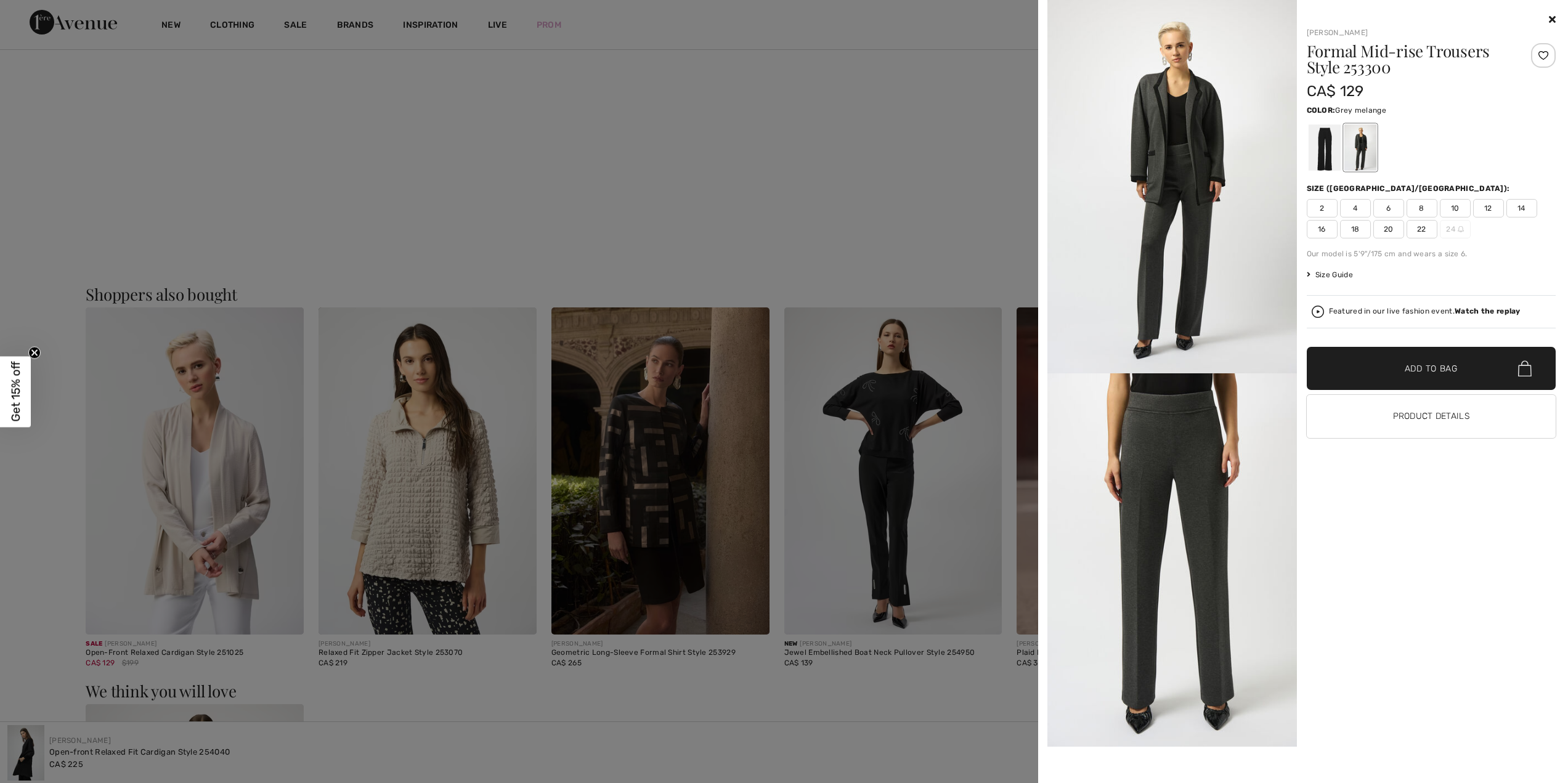
click at [1554, 20] on icon at bounding box center [1552, 19] width 7 height 10
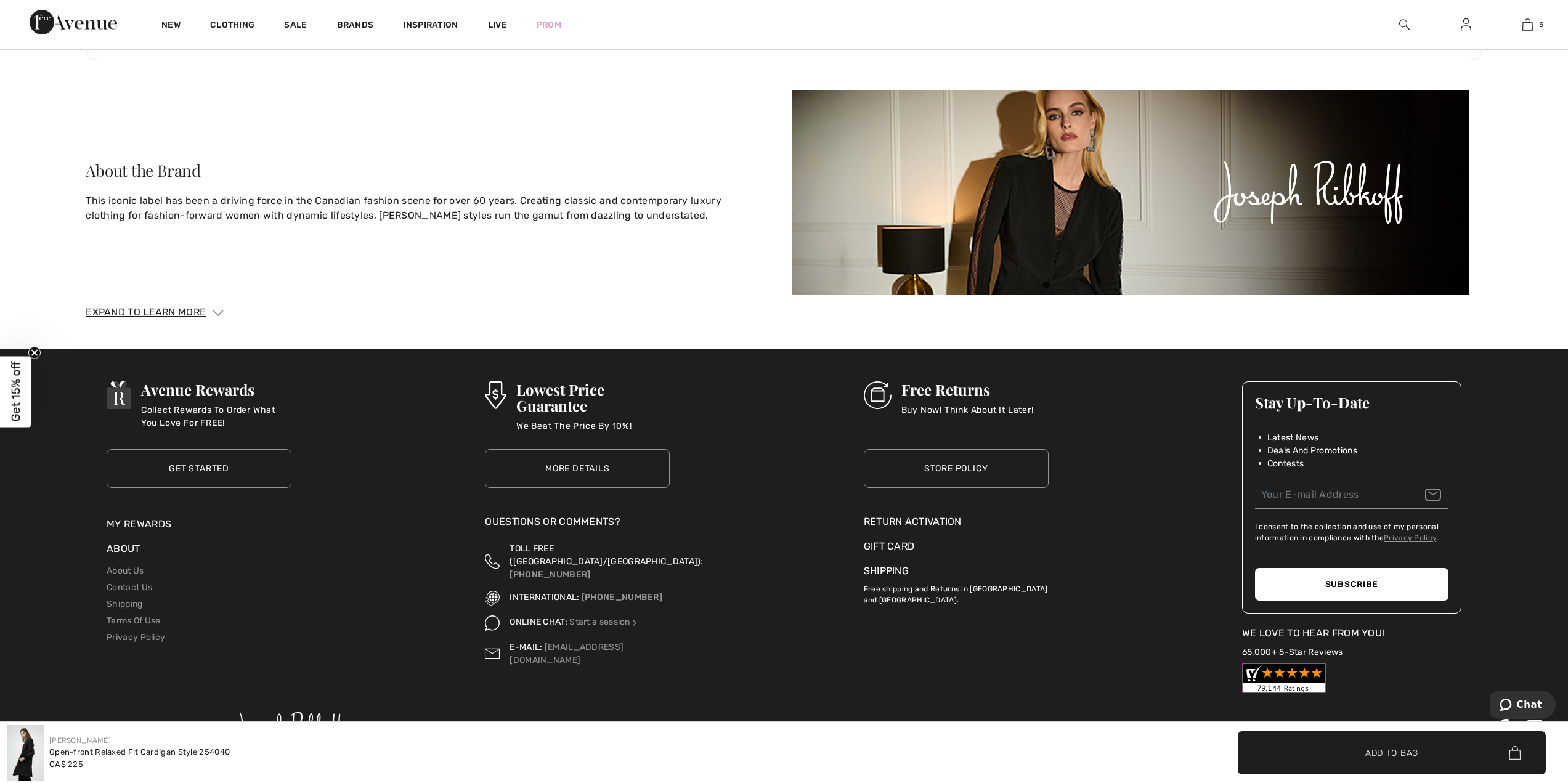
scroll to position [2437, 0]
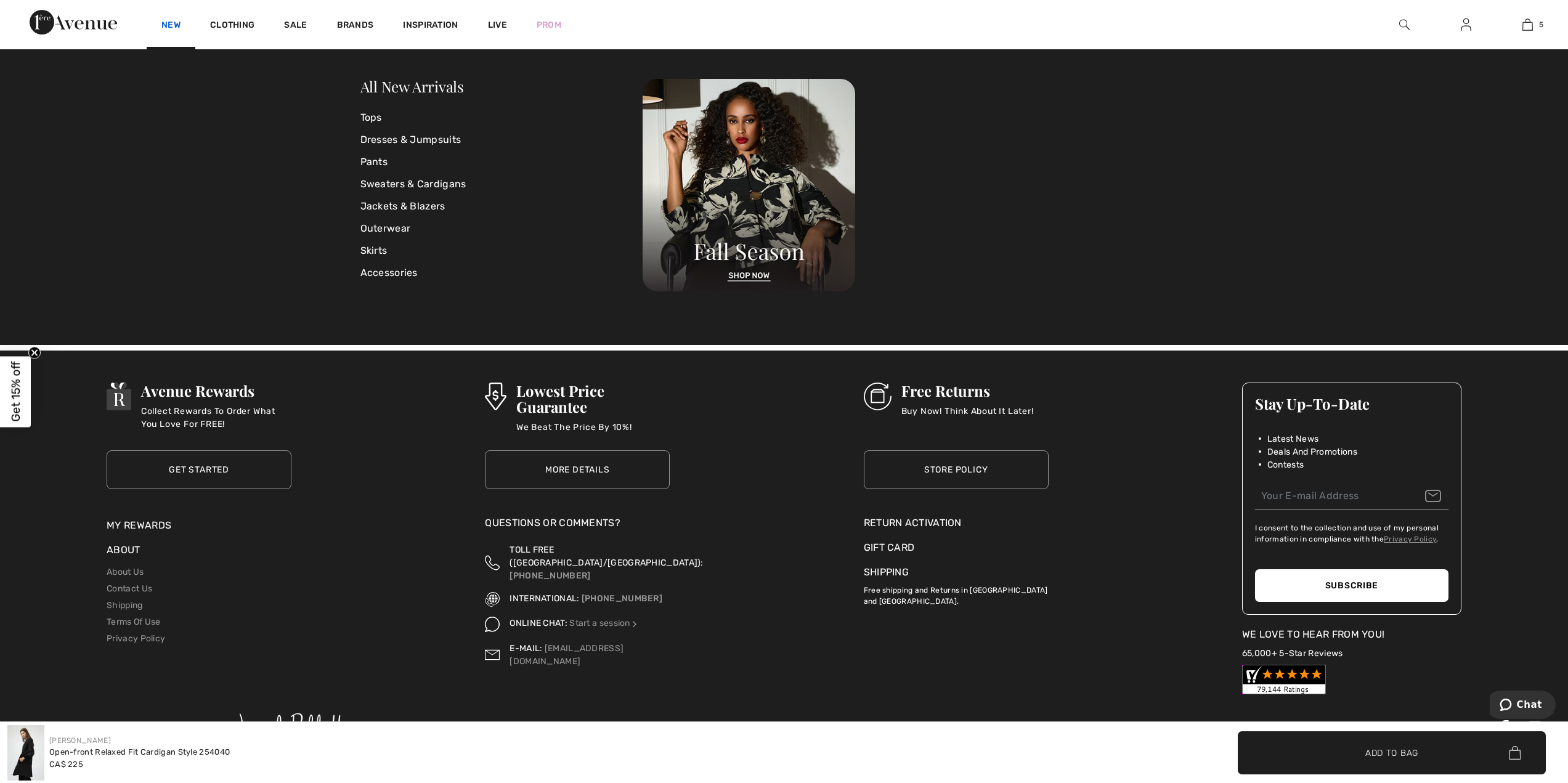
click at [178, 32] on link "New" at bounding box center [171, 26] width 19 height 13
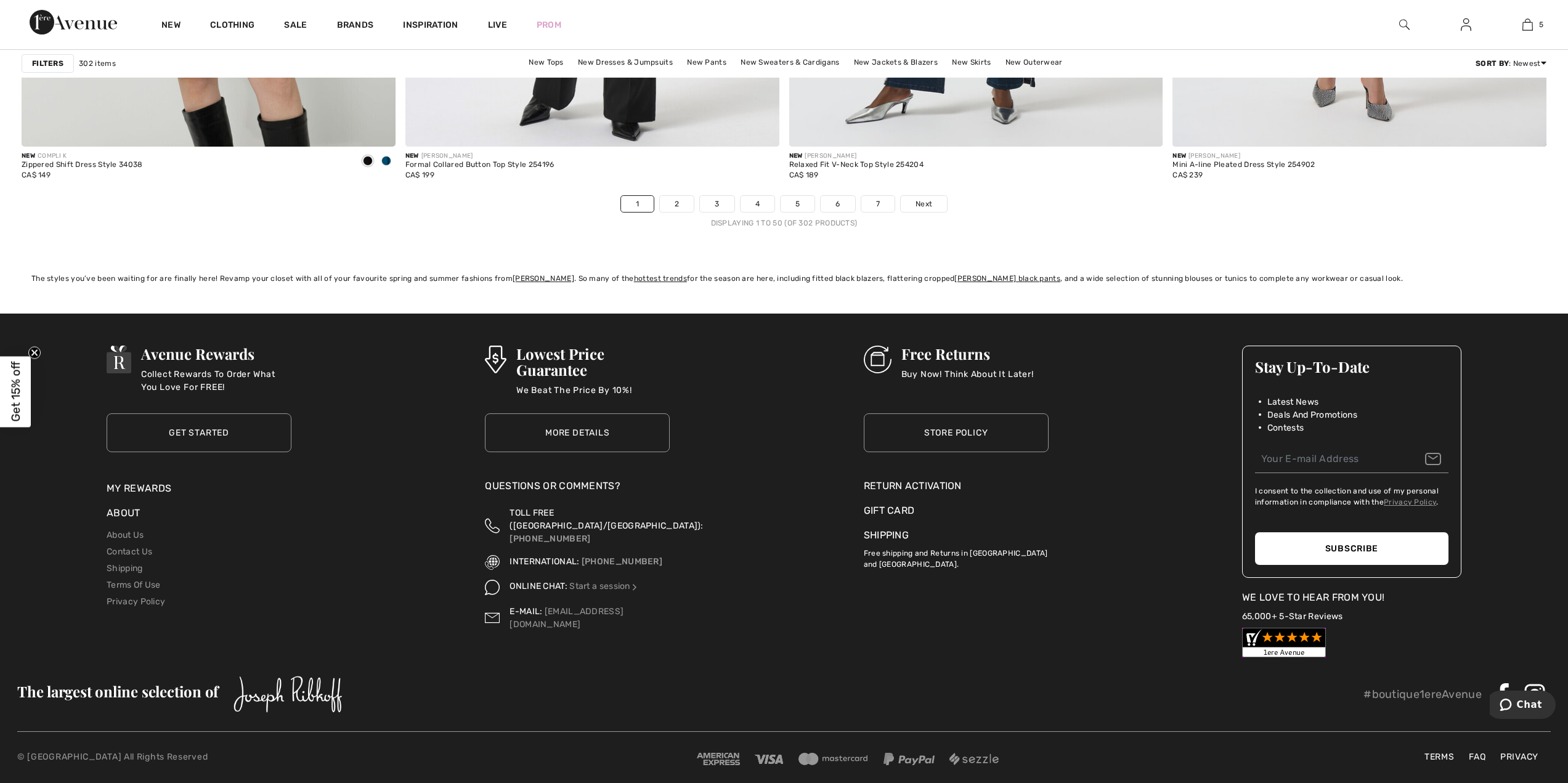
scroll to position [9398, 0]
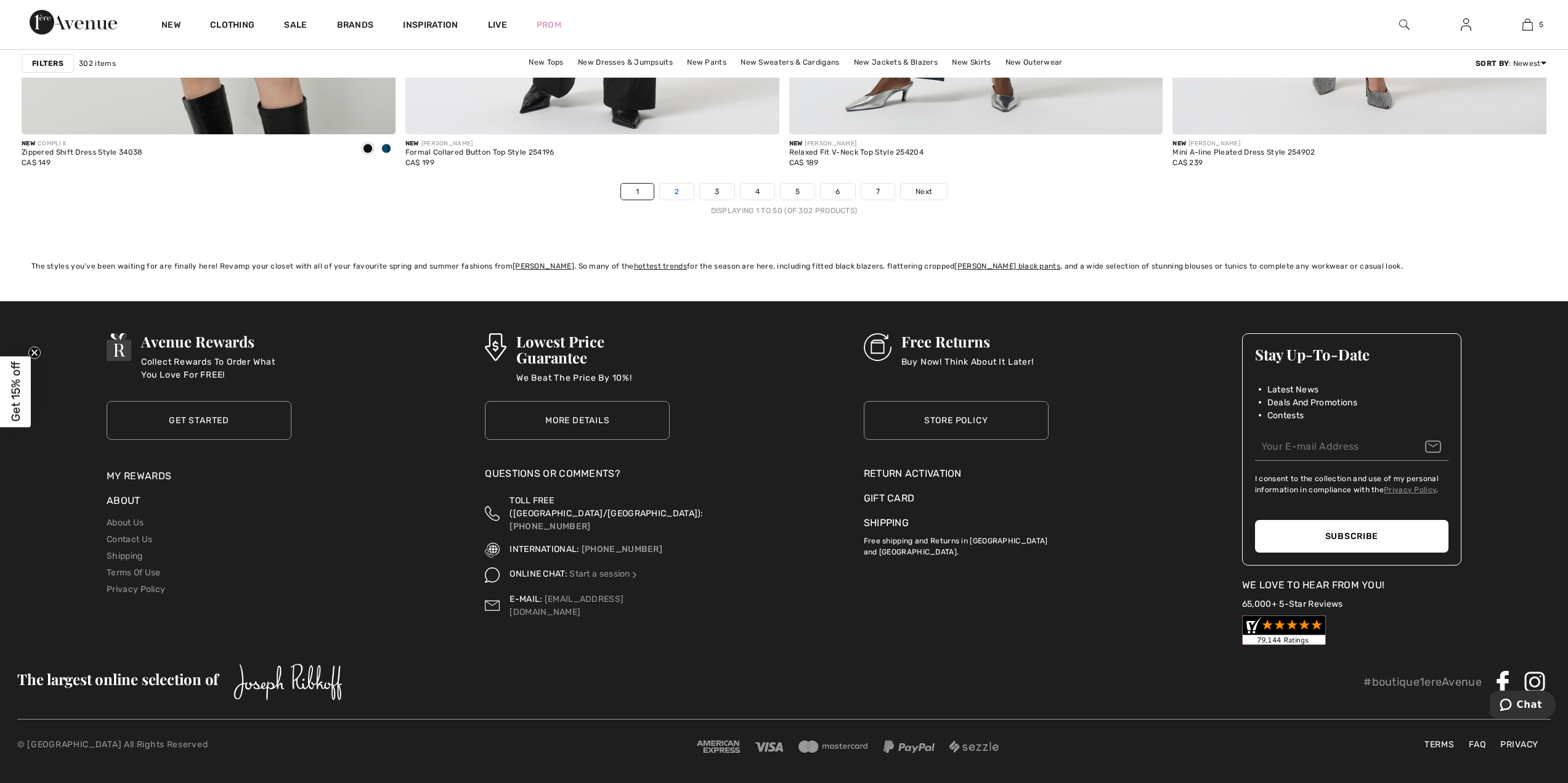
click at [672, 199] on link "2" at bounding box center [677, 192] width 34 height 16
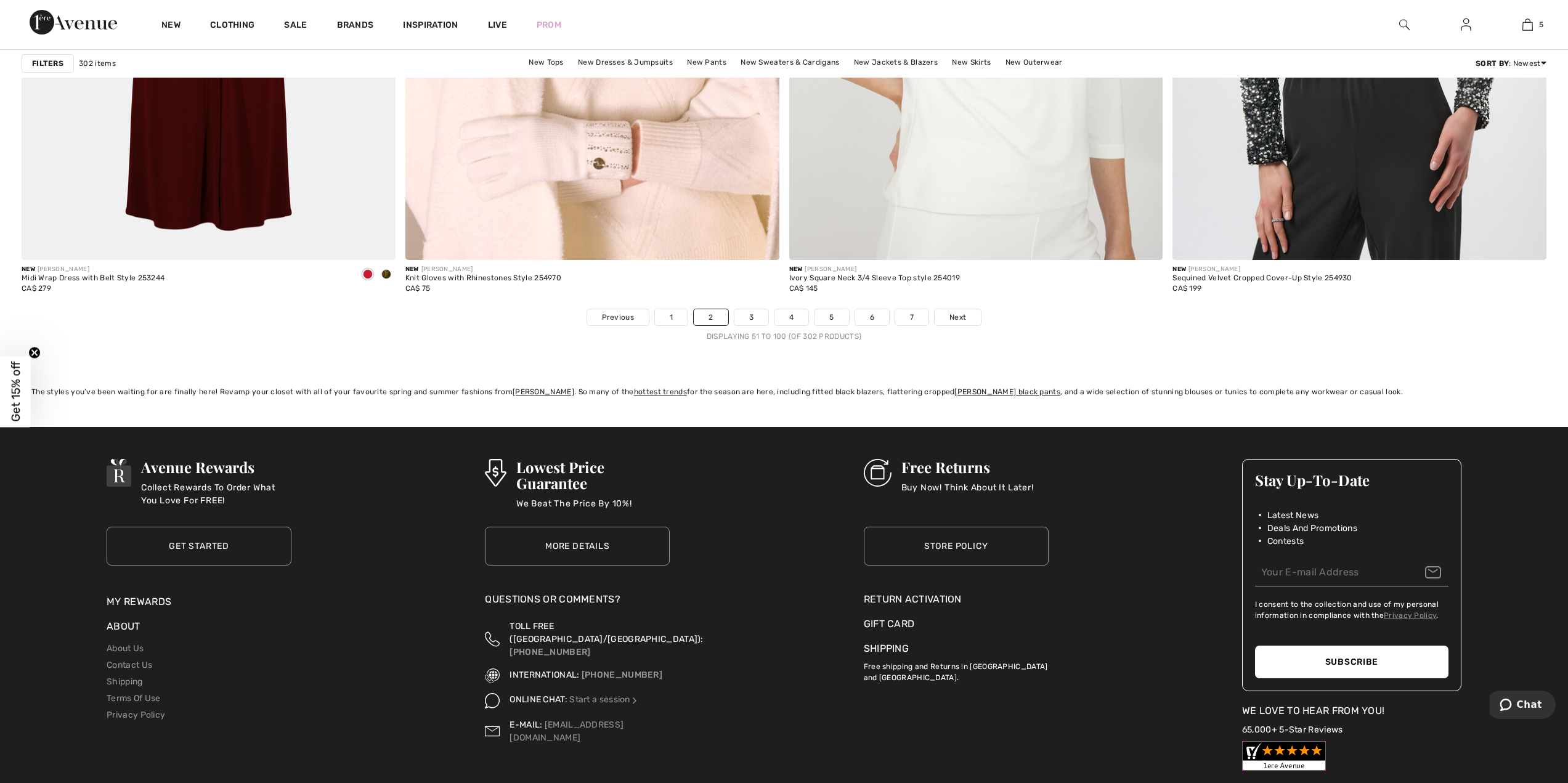
scroll to position [9343, 0]
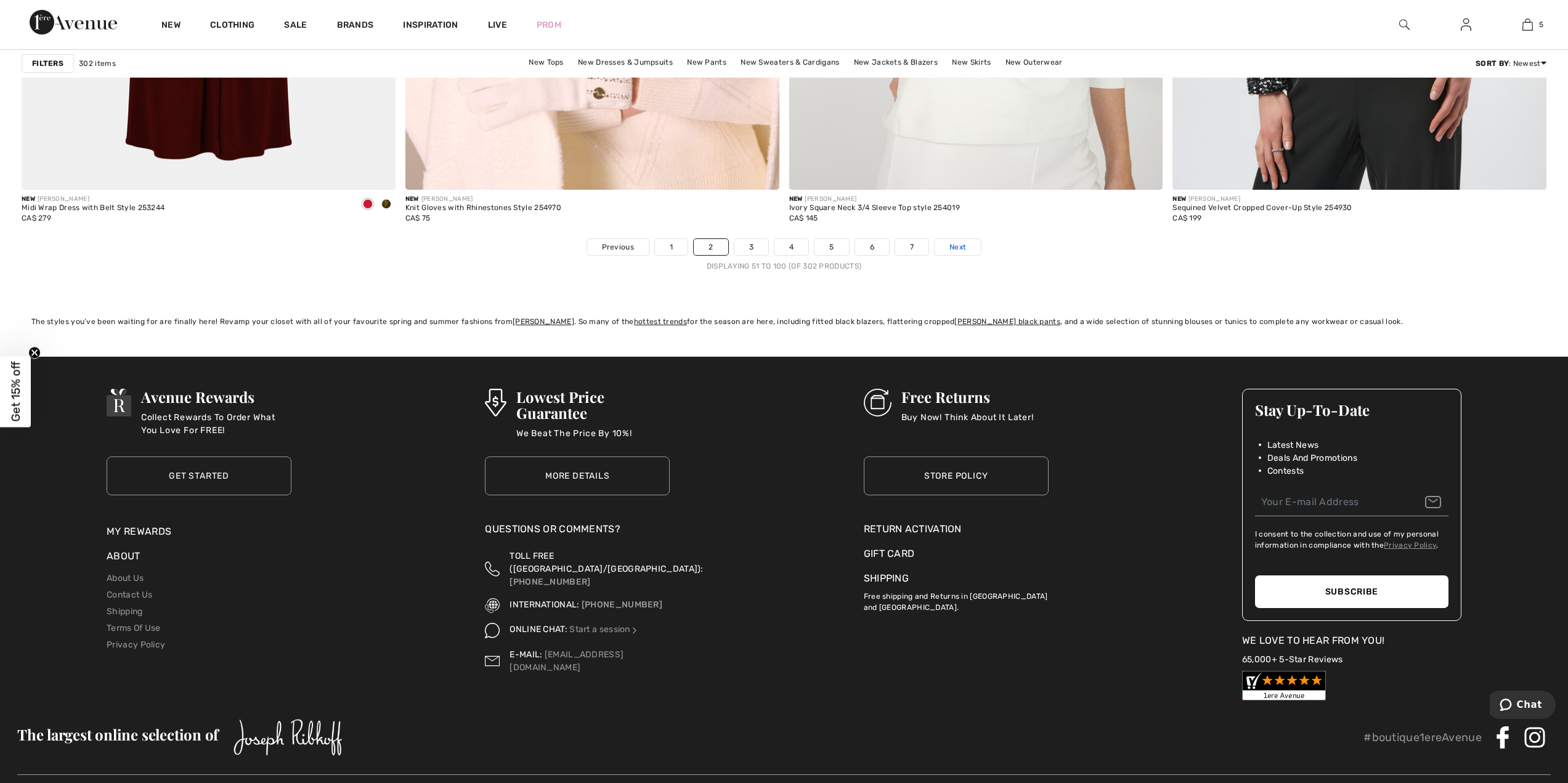
click at [956, 246] on span "Next" at bounding box center [958, 247] width 17 height 11
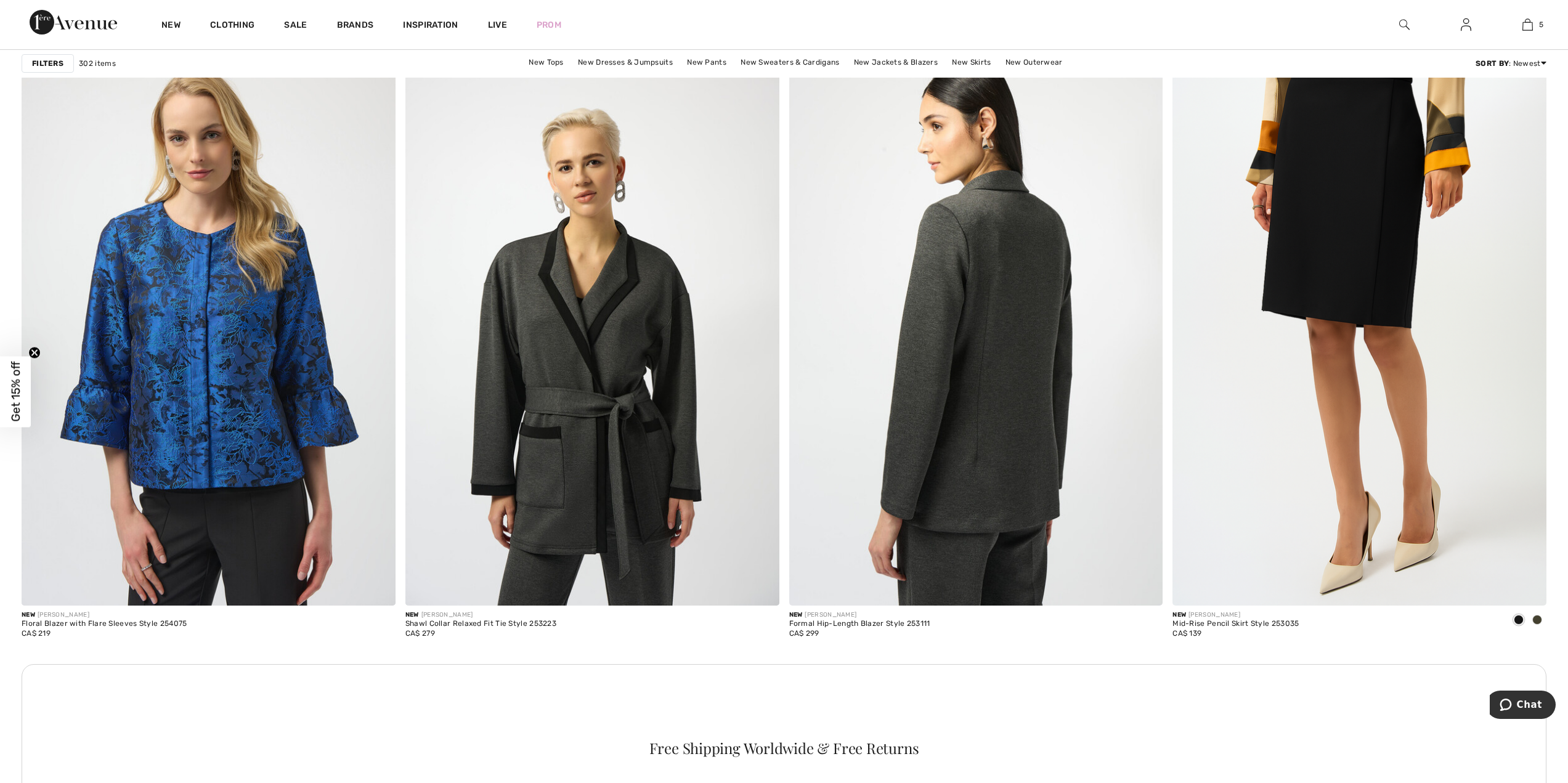
scroll to position [2095, 0]
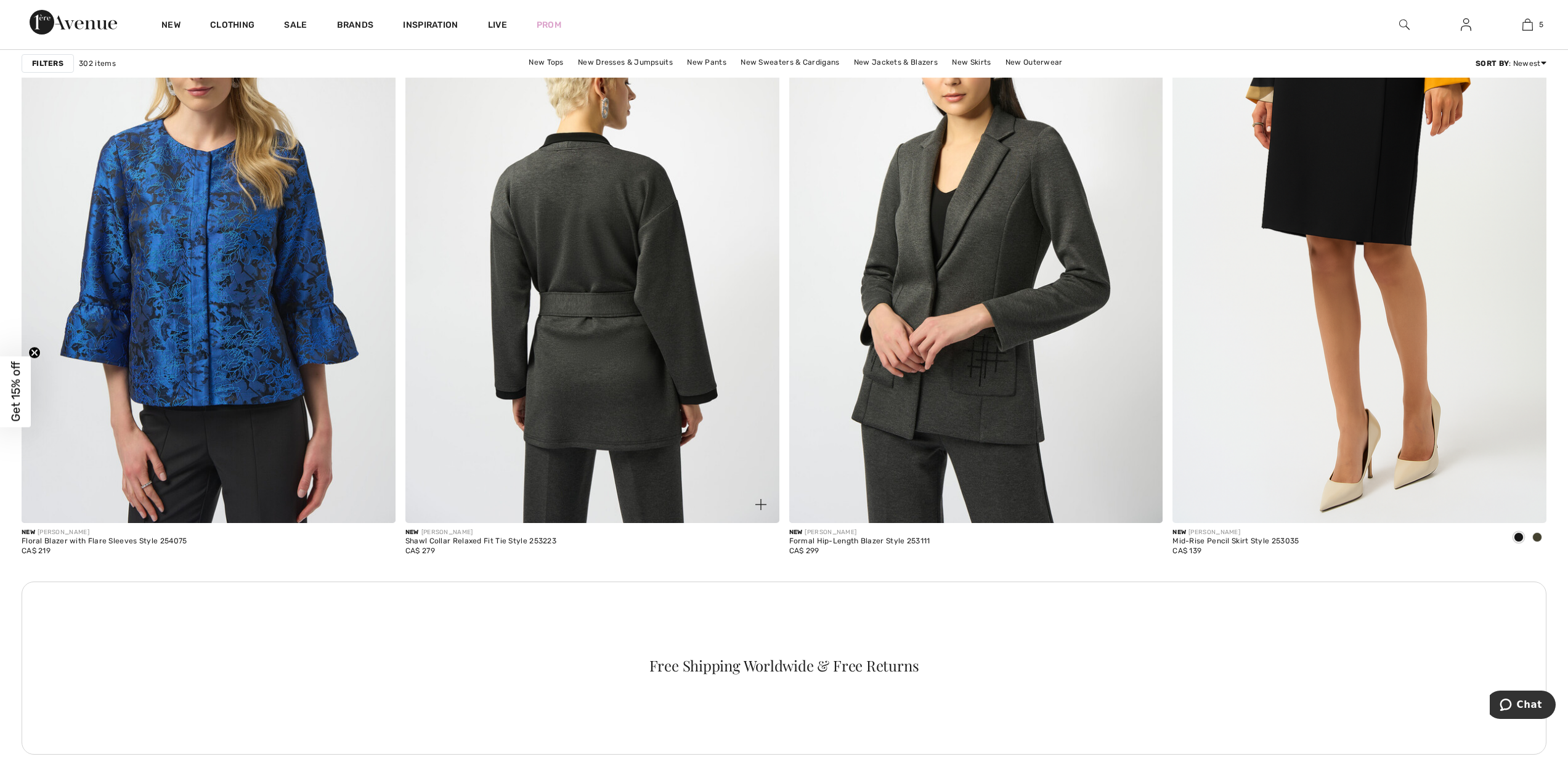
click at [636, 331] on img at bounding box center [592, 242] width 374 height 561
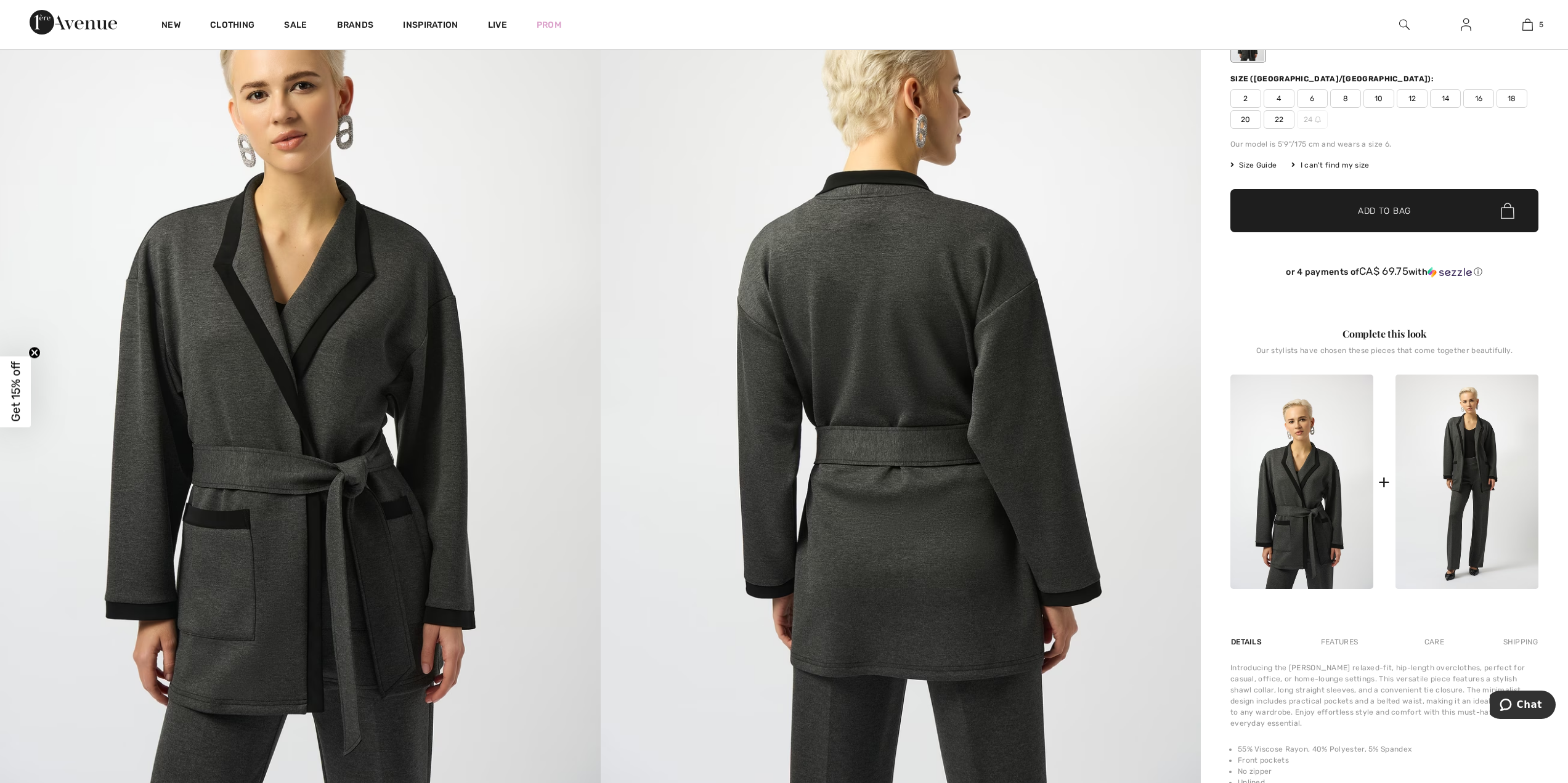
scroll to position [74, 0]
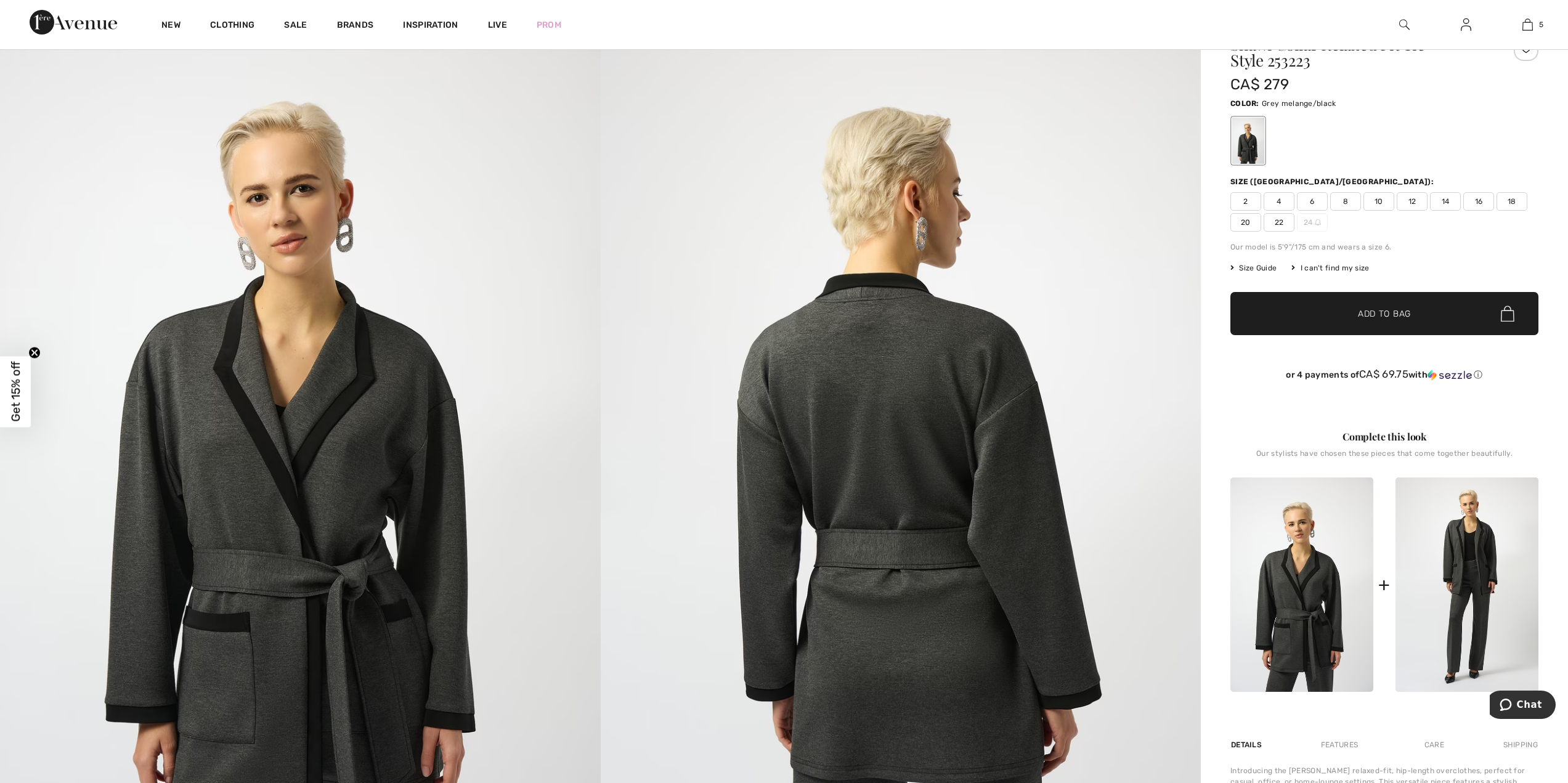
click at [1254, 221] on span "20" at bounding box center [1246, 223] width 31 height 18
click at [1273, 264] on span "Size Guide" at bounding box center [1254, 269] width 47 height 11
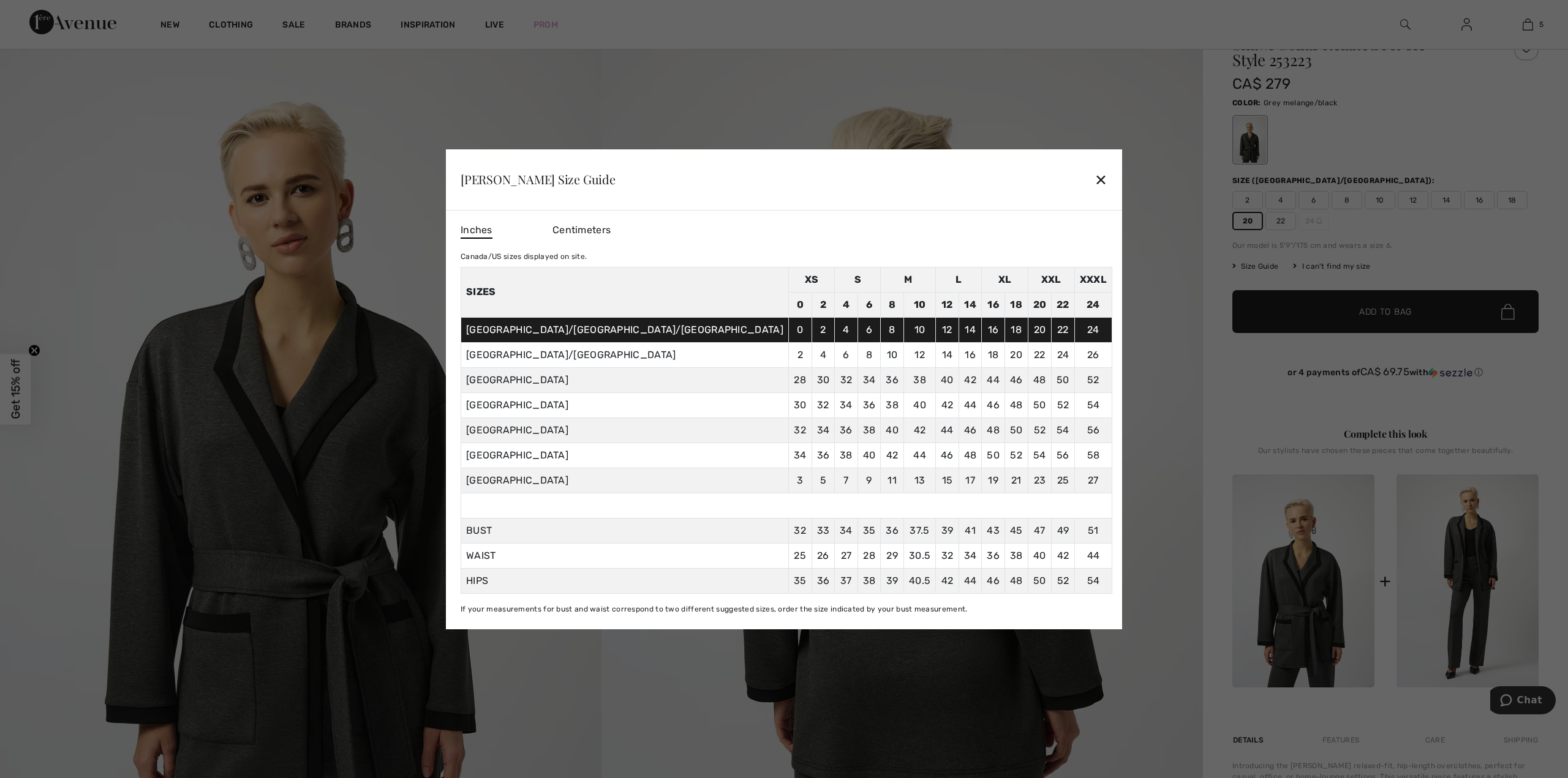
click at [1095, 182] on div "✕" at bounding box center [1101, 179] width 13 height 26
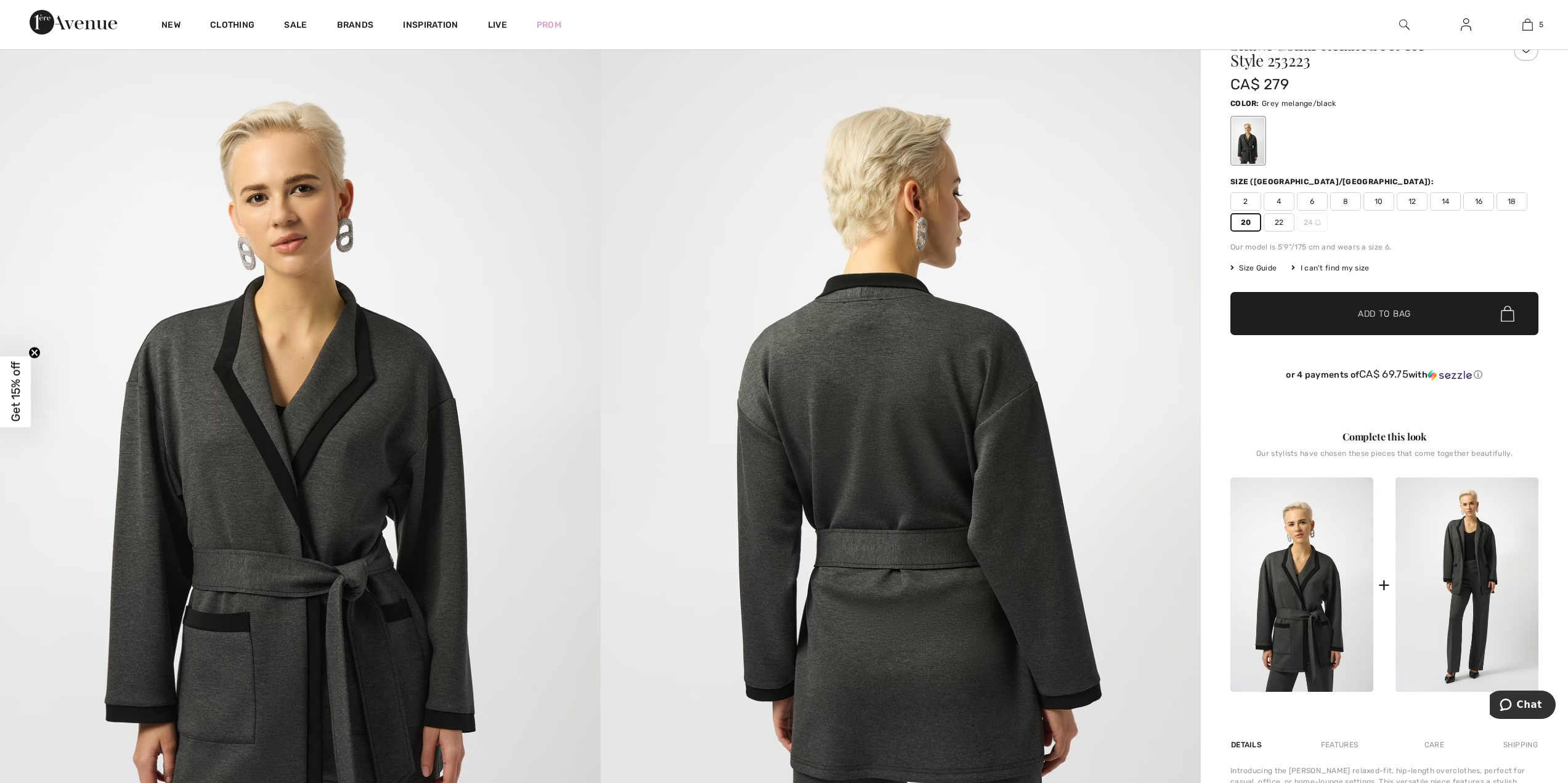
click at [1511, 203] on span "18" at bounding box center [1512, 202] width 31 height 18
click at [1459, 301] on span "✔ Added to Bag Add to Bag" at bounding box center [1384, 313] width 308 height 43
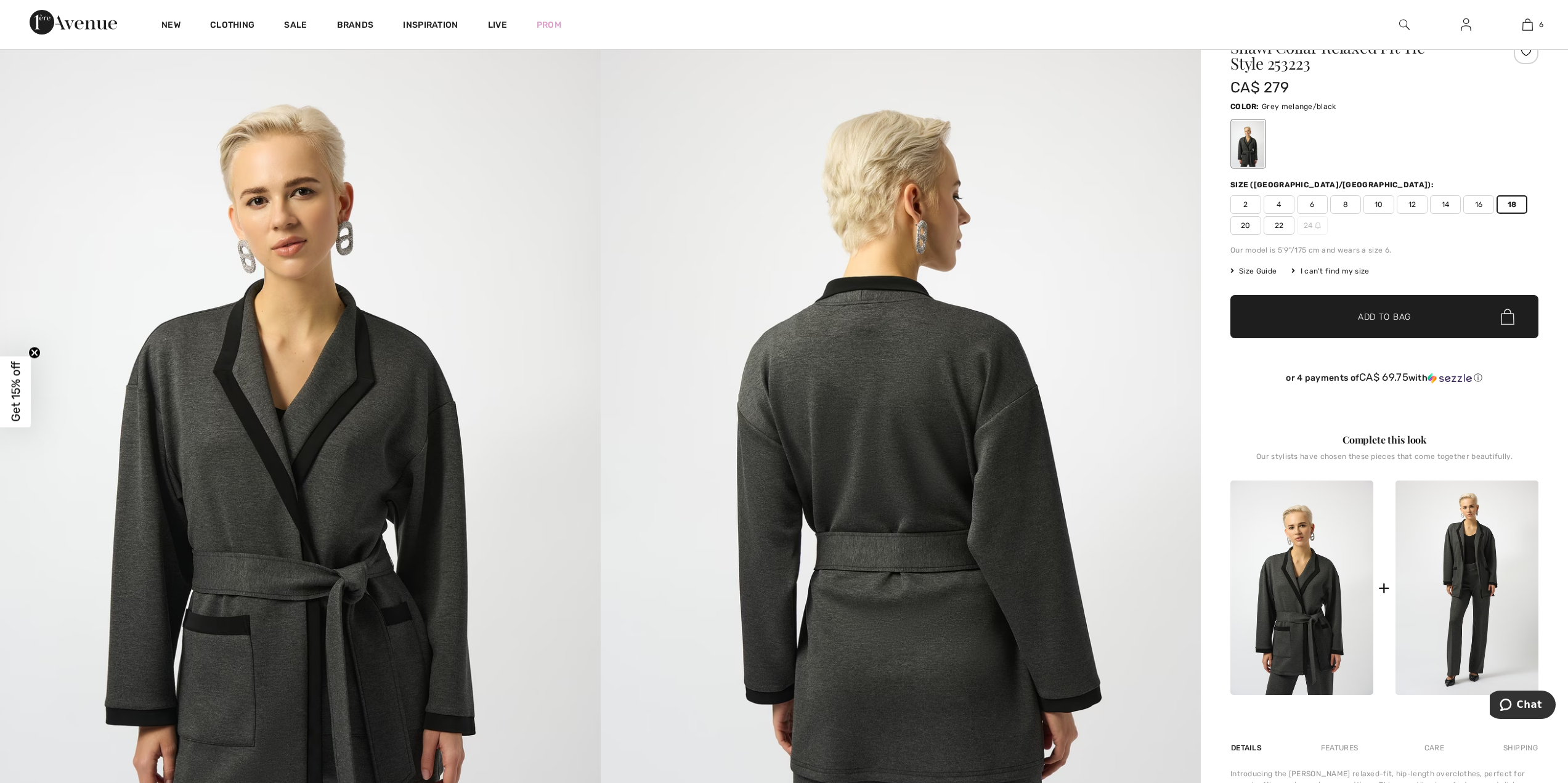
scroll to position [0, 0]
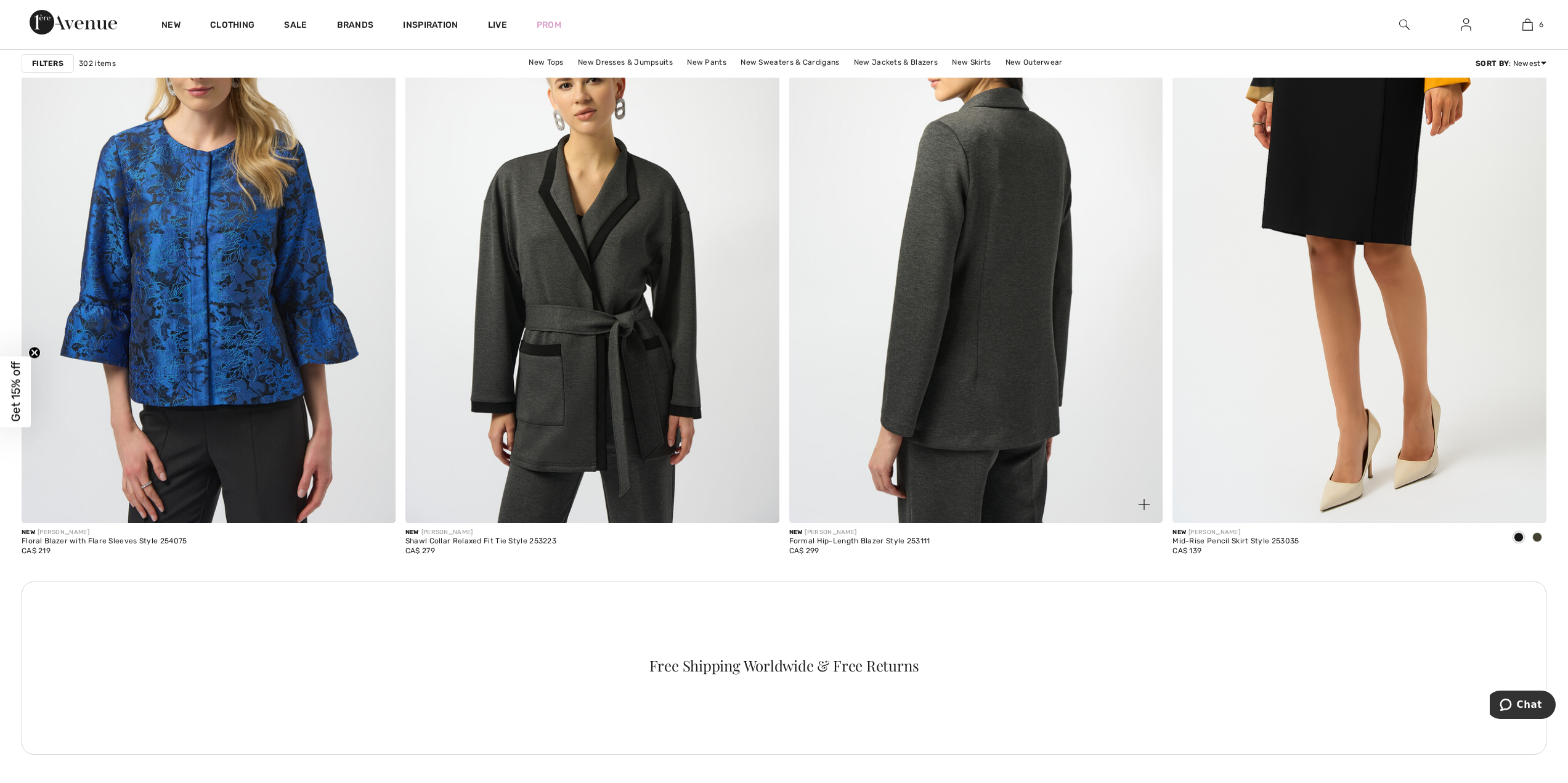
click at [951, 268] on img at bounding box center [976, 242] width 374 height 561
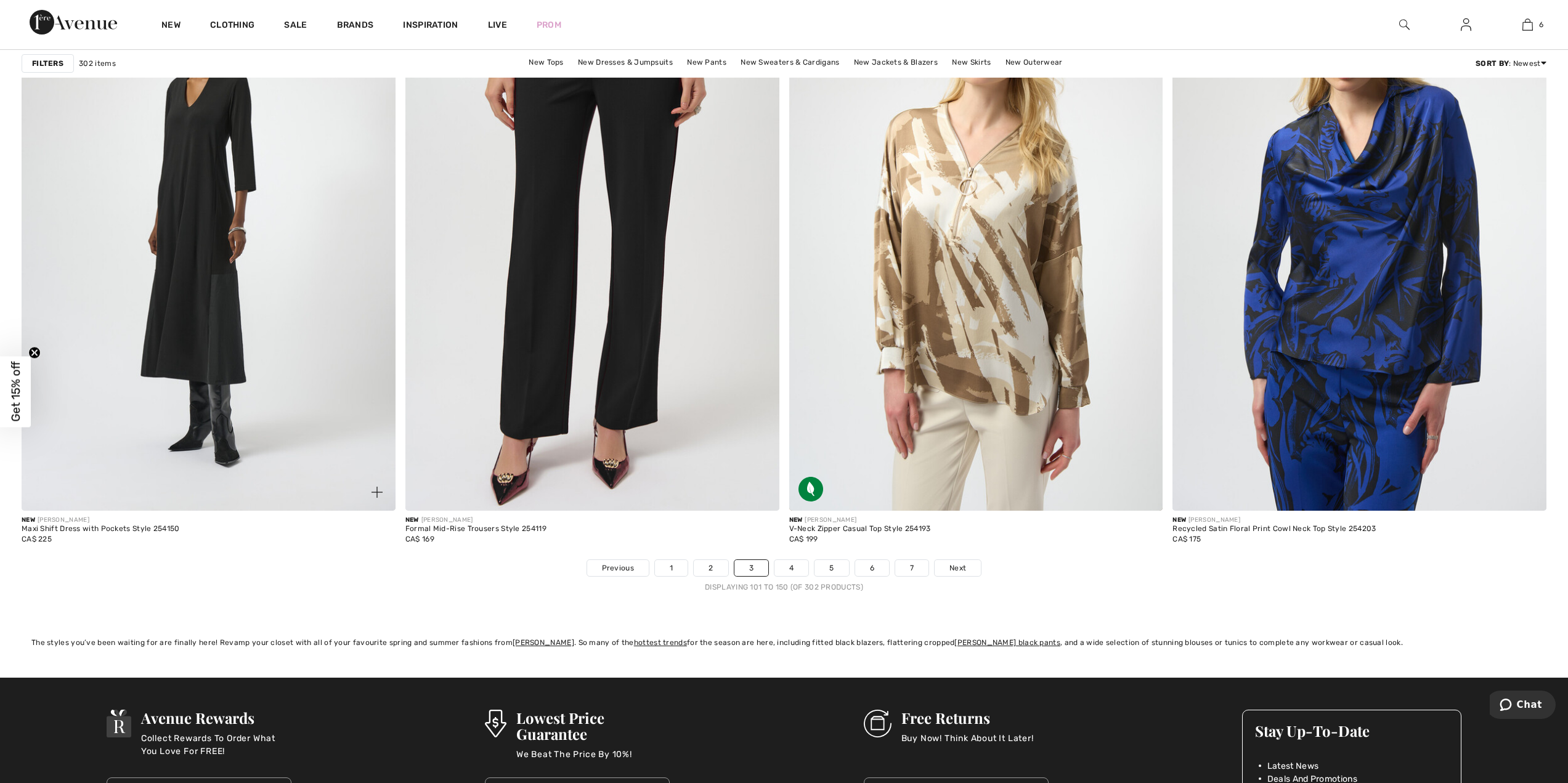
scroll to position [9022, 0]
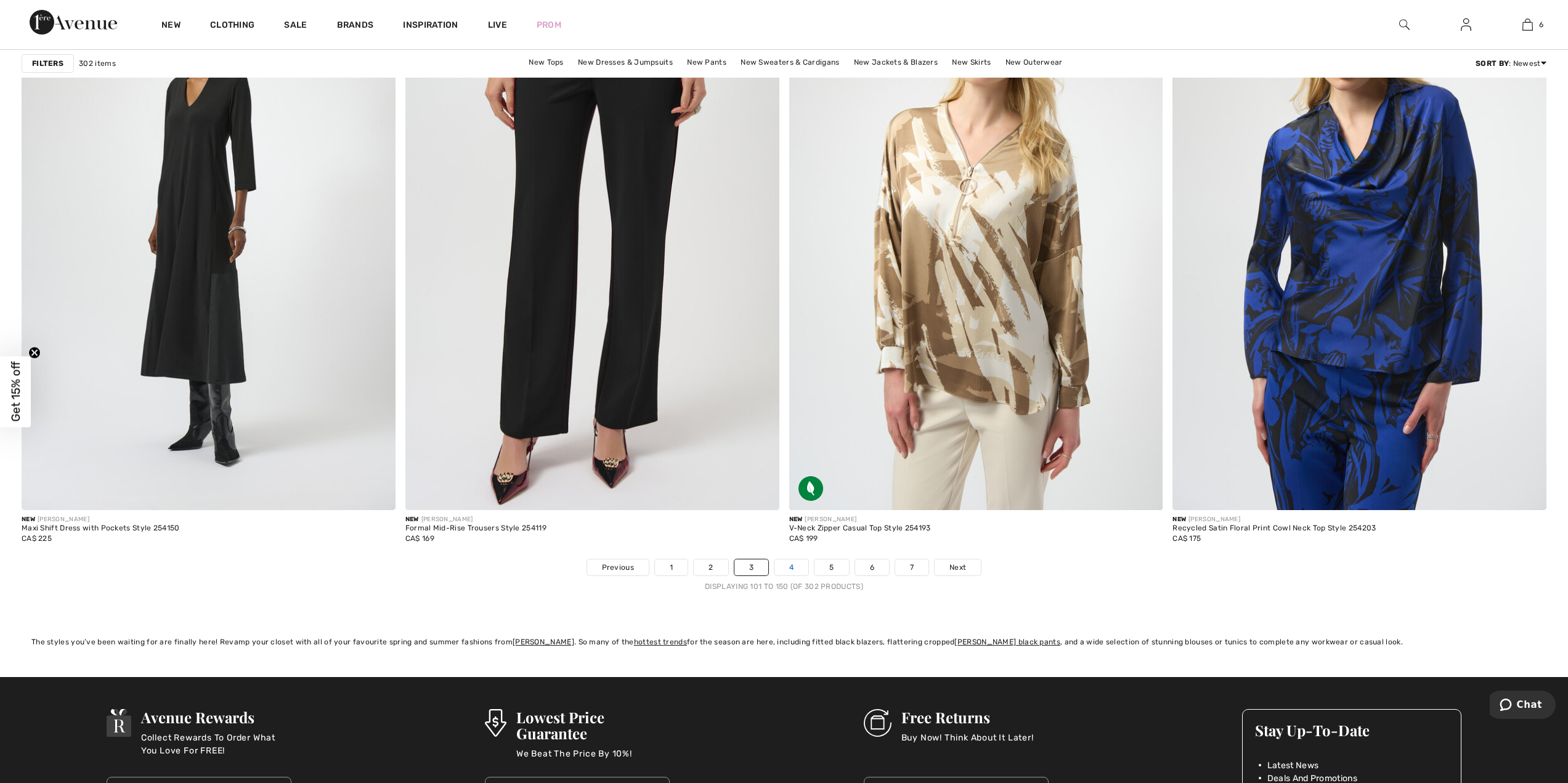
click at [786, 567] on link "4" at bounding box center [791, 567] width 34 height 16
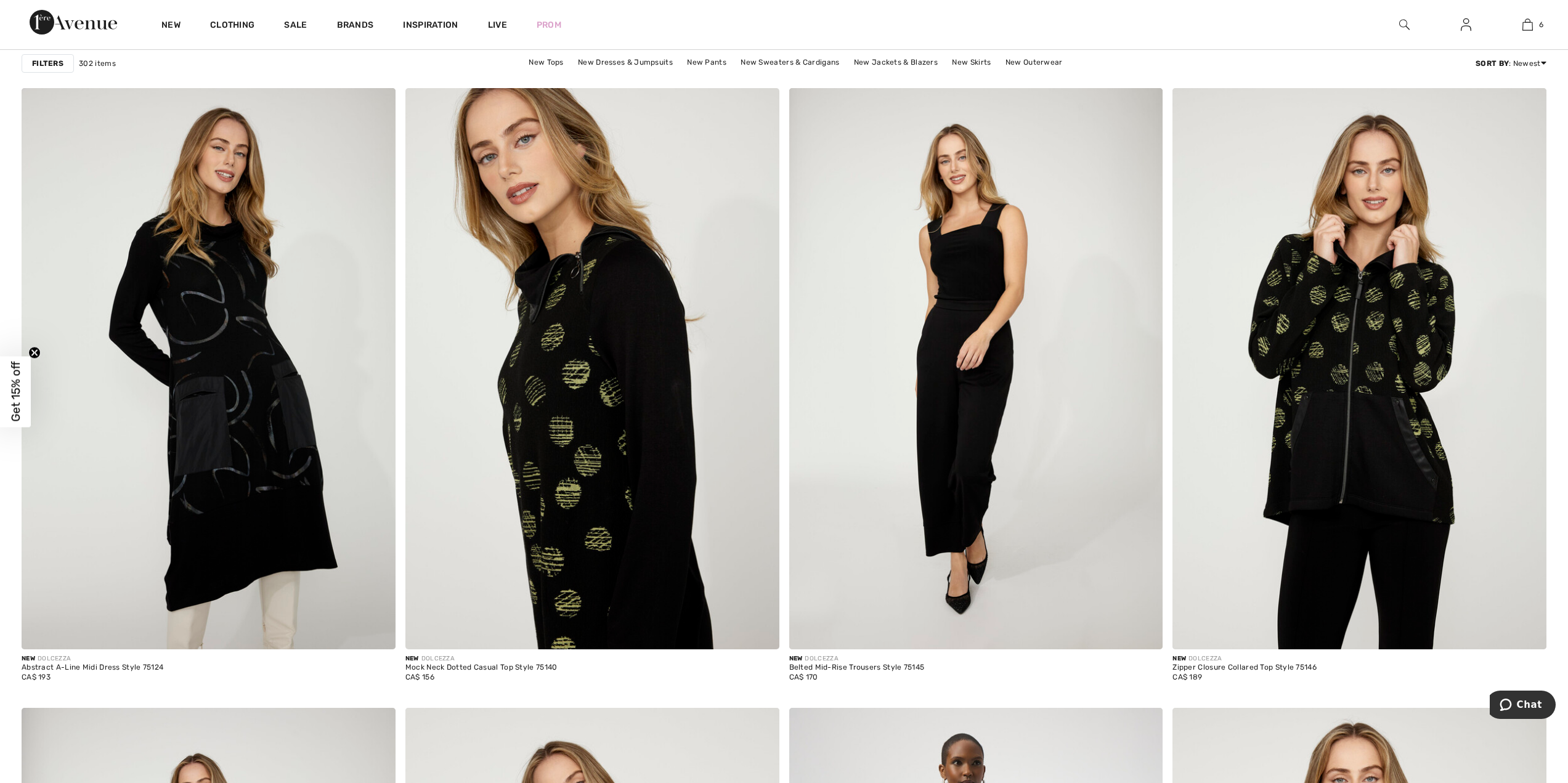
scroll to position [3451, 0]
